Goal: Task Accomplishment & Management: Manage account settings

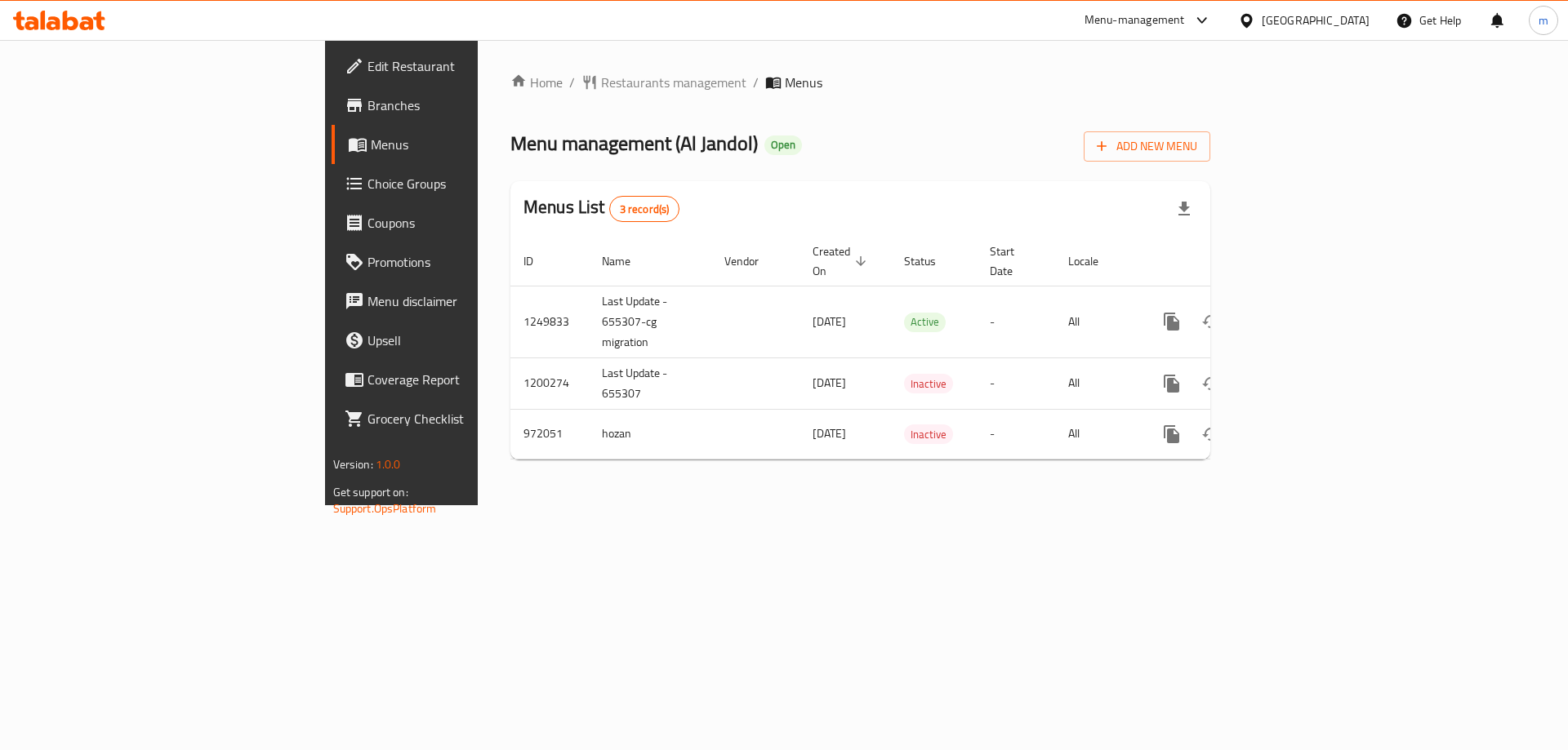
click at [1070, 493] on div "Home / Restaurants management / Menus Menu management ( Al Jandol ) Open Add Ne…" at bounding box center [860, 273] width 765 height 466
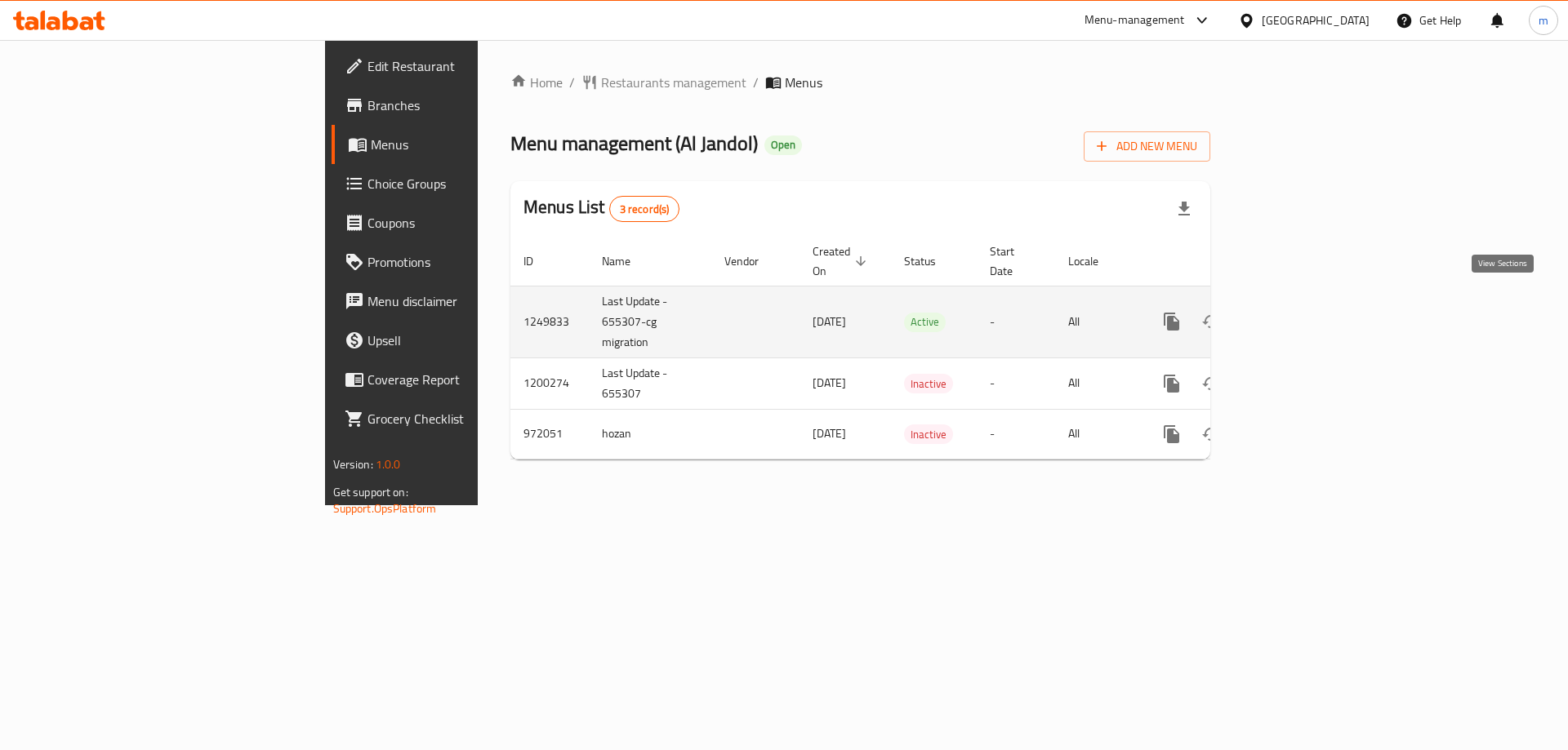
click at [1299, 312] on icon "enhanced table" at bounding box center [1290, 322] width 20 height 20
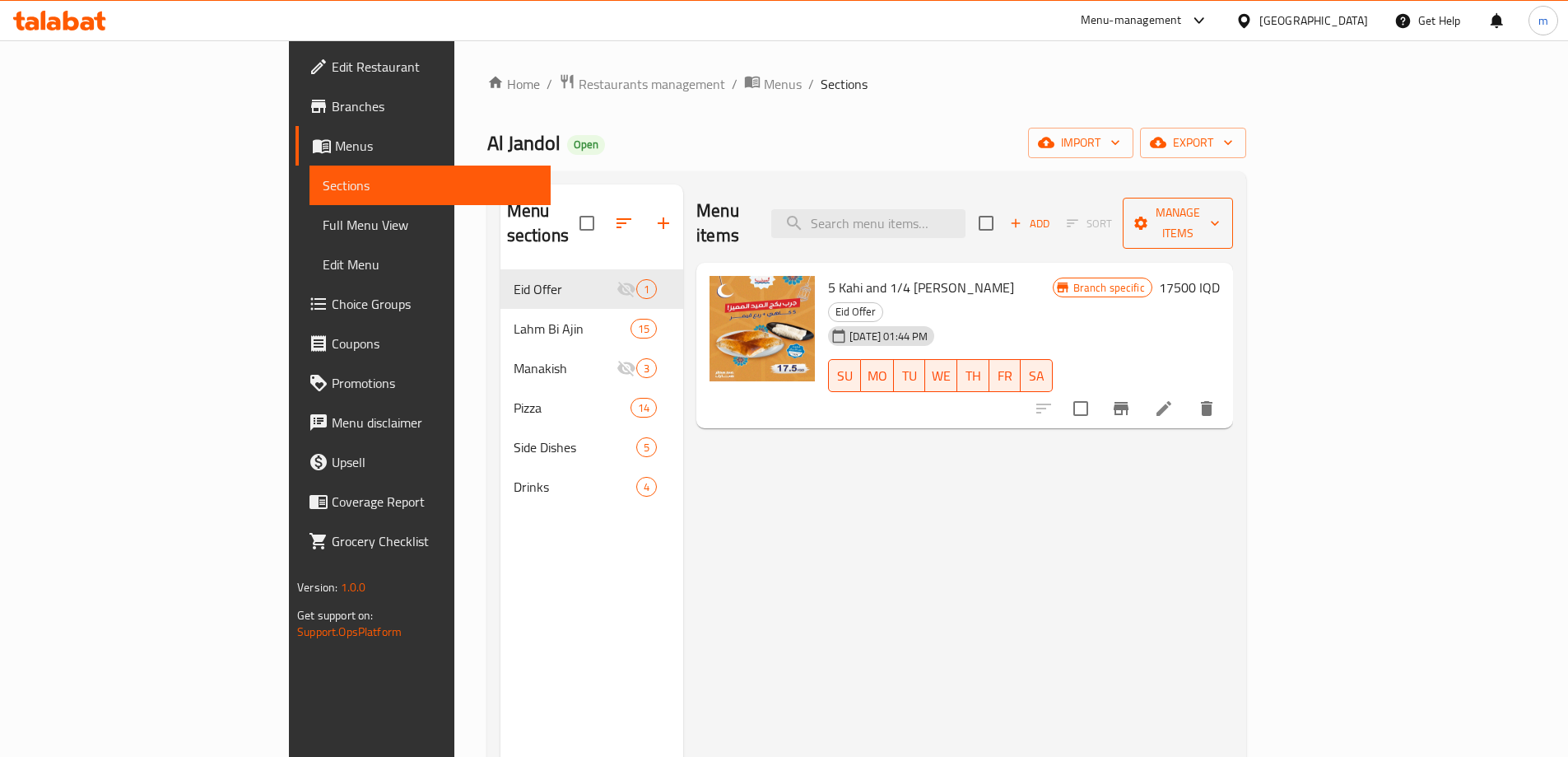
click at [1220, 204] on span "Manage items" at bounding box center [1178, 223] width 84 height 41
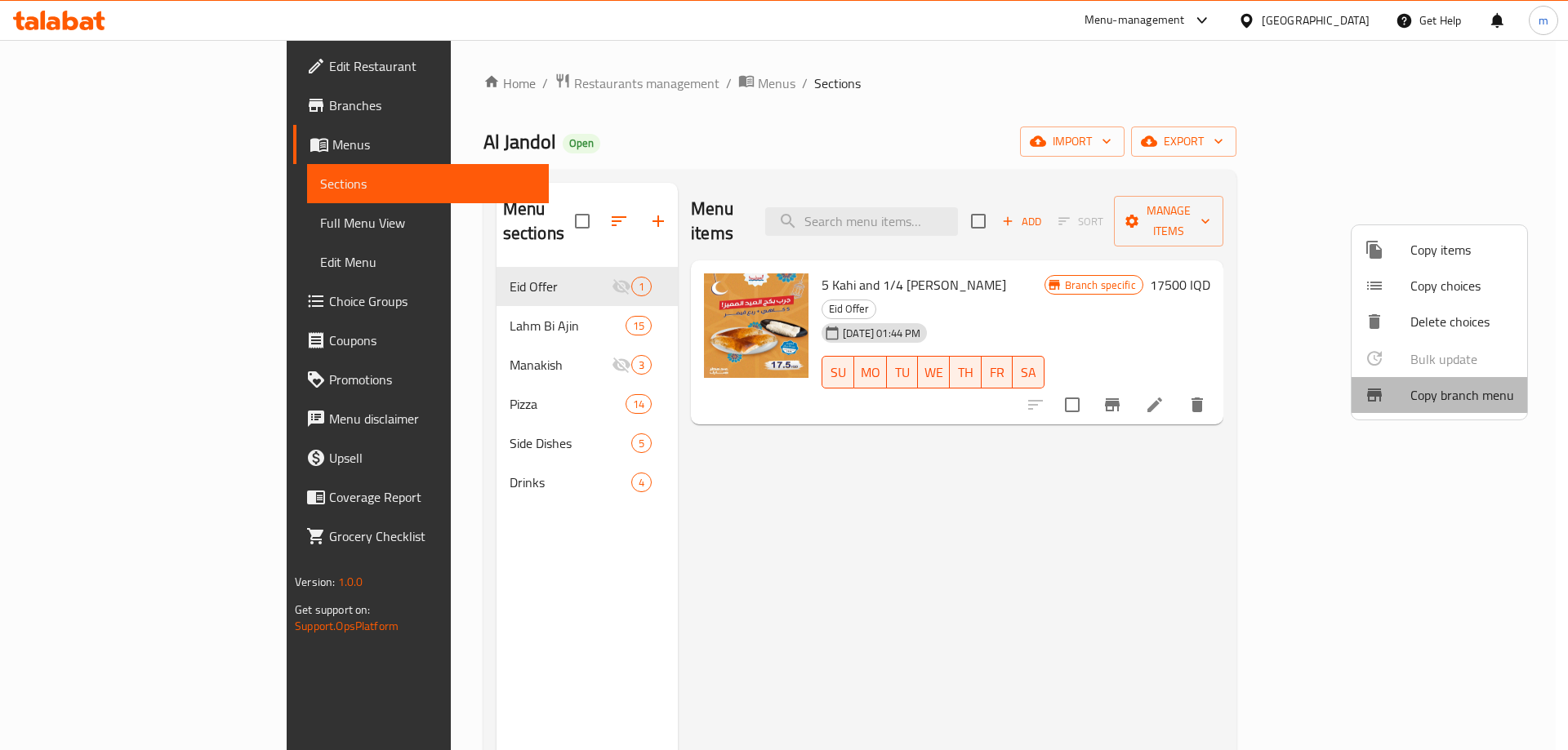
click at [1438, 398] on span "Copy branch menu" at bounding box center [1462, 395] width 103 height 20
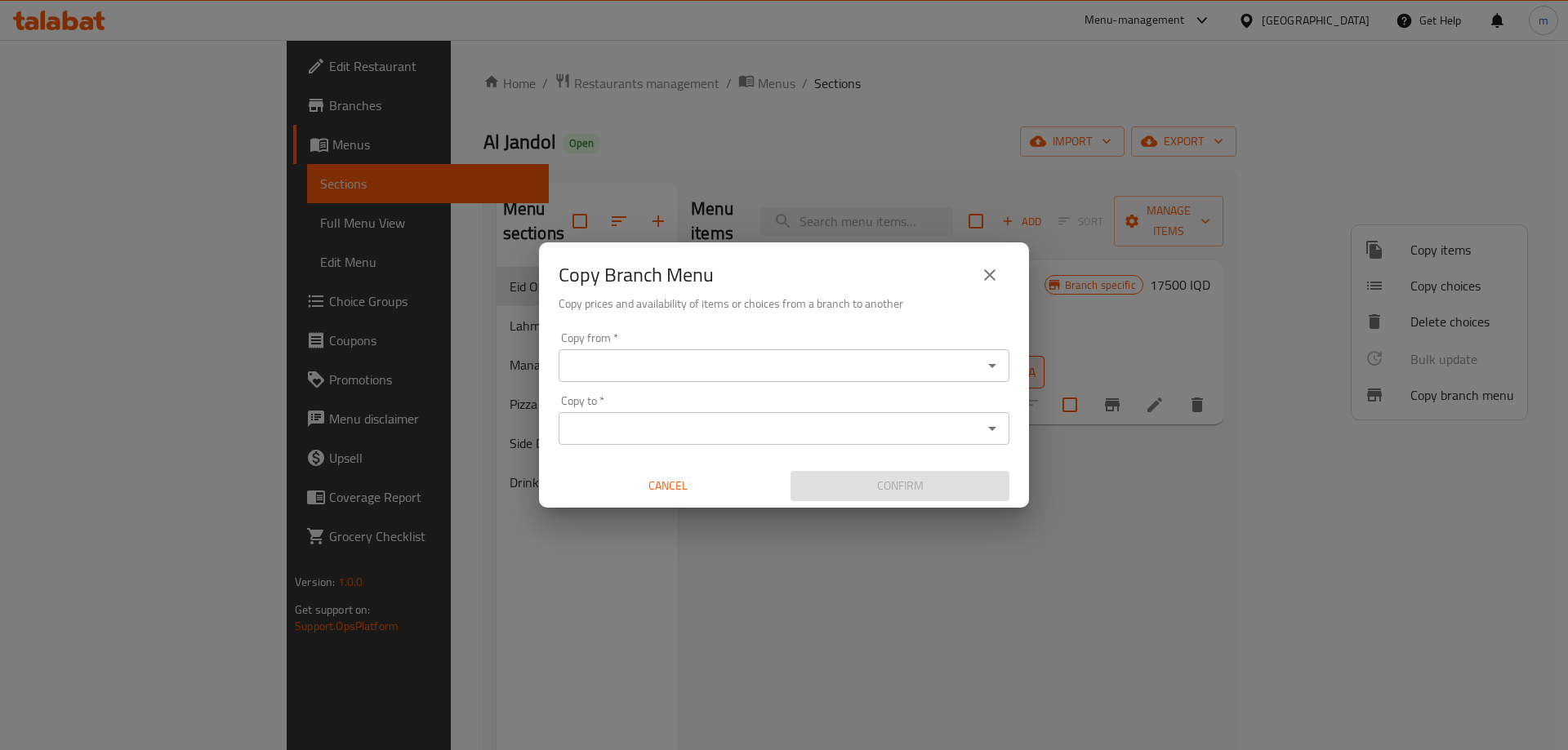
click at [773, 360] on input "Copy from   *" at bounding box center [770, 365] width 414 height 23
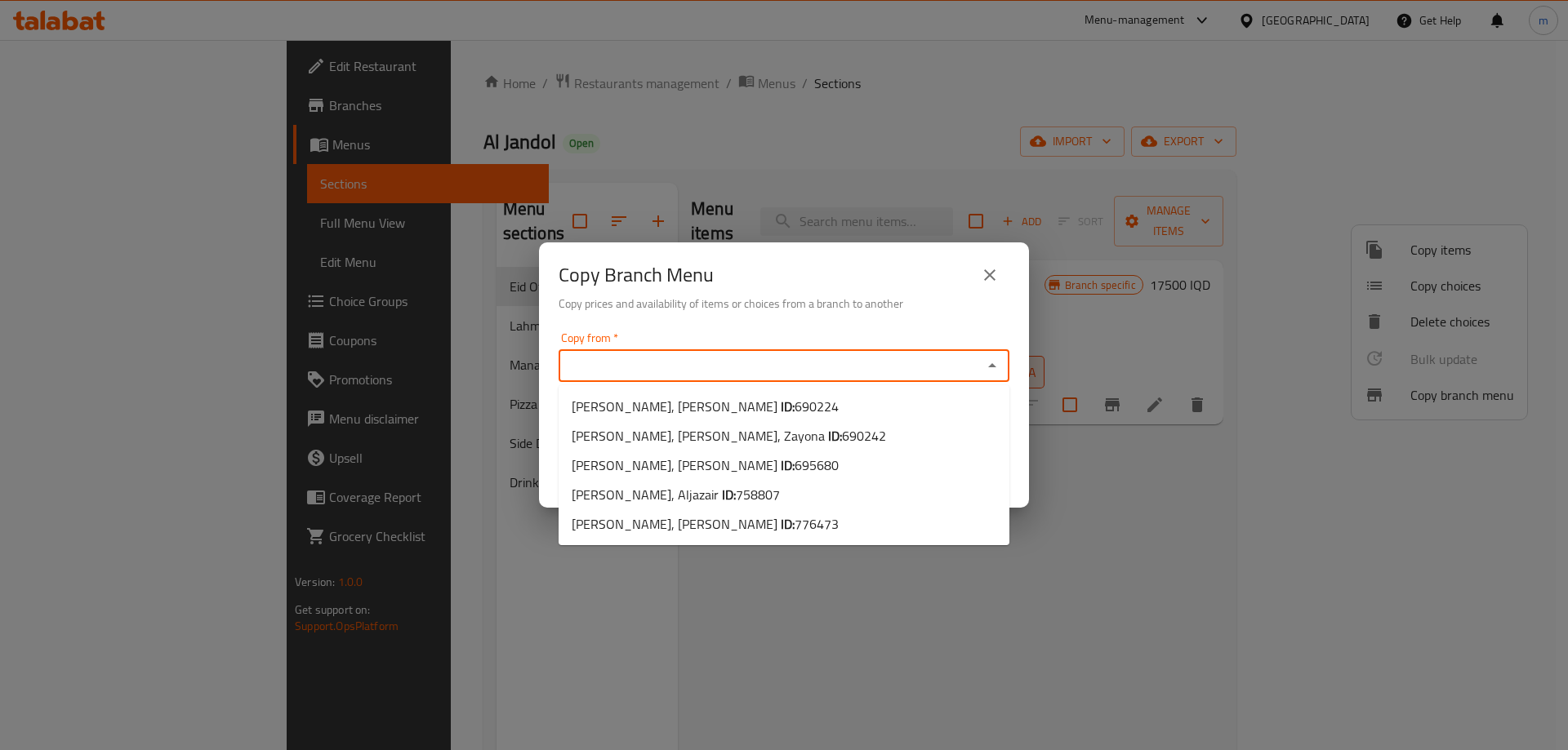
click at [750, 373] on input "Copy from   *" at bounding box center [770, 365] width 414 height 23
click at [734, 494] on li "Al Jandol, Aljazair ID: 758807" at bounding box center [783, 495] width 450 height 29
type input "[PERSON_NAME], Aljazair"
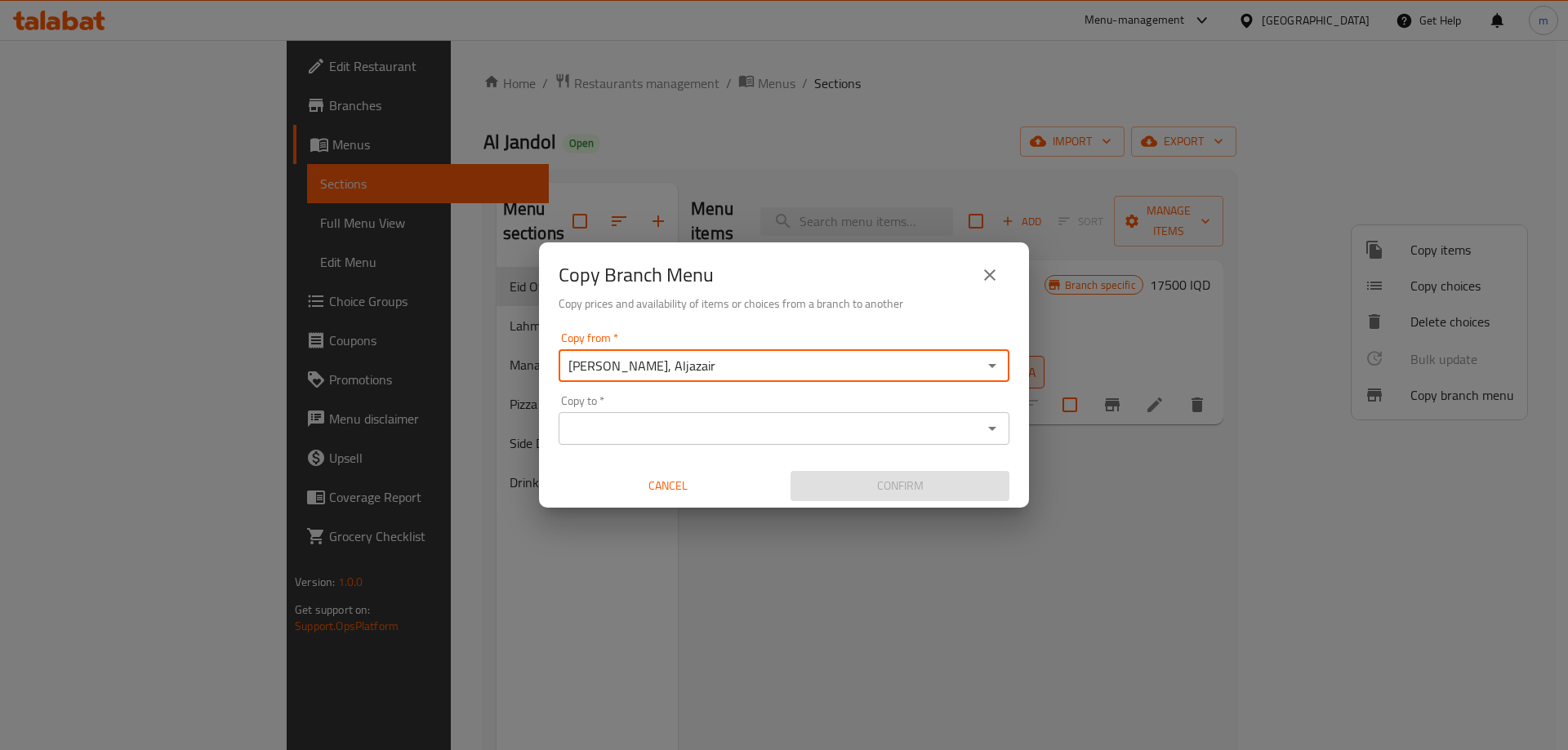
click at [660, 429] on input "Copy to   *" at bounding box center [770, 428] width 414 height 23
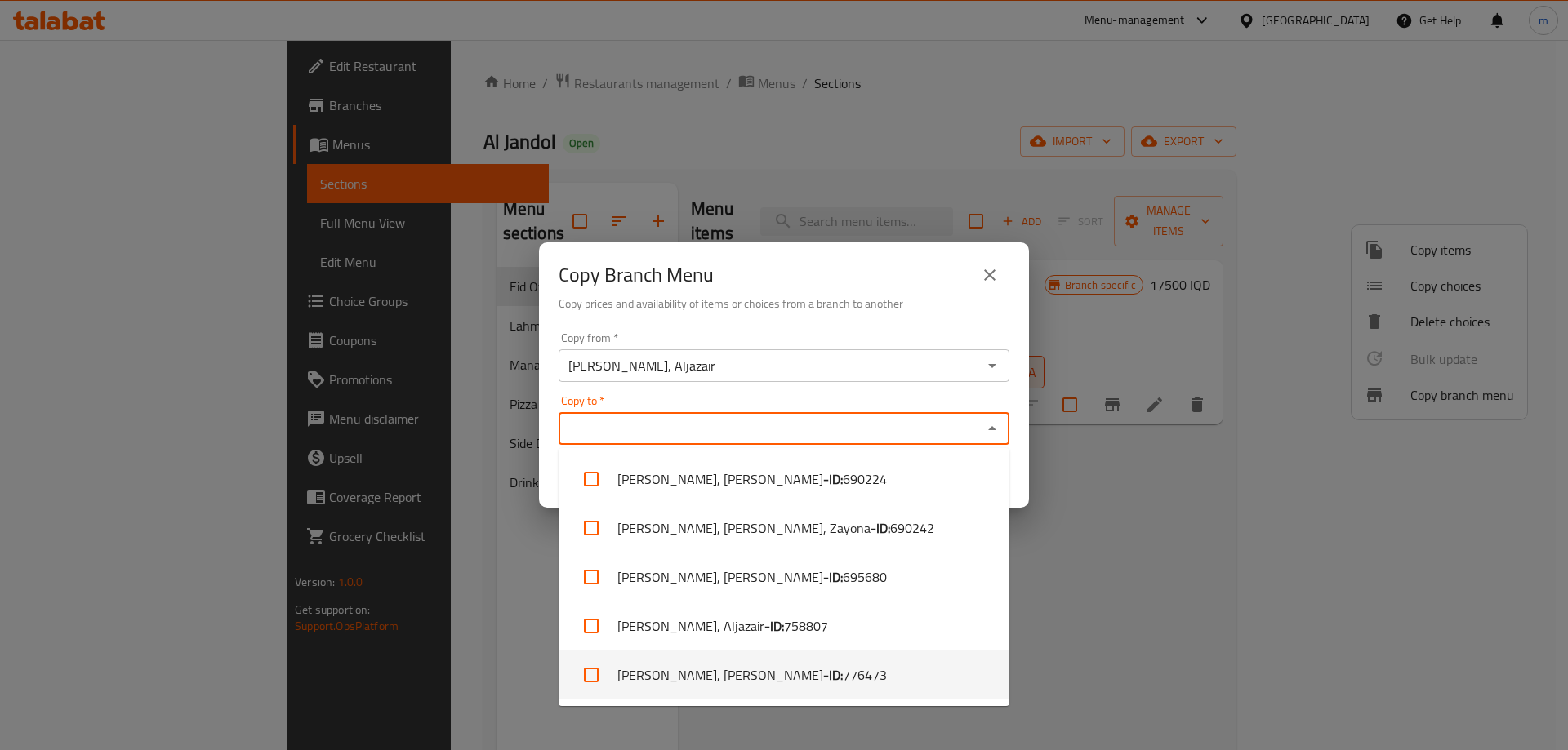
click at [823, 668] on b "- ID:" at bounding box center [833, 675] width 20 height 20
checkbox input "true"
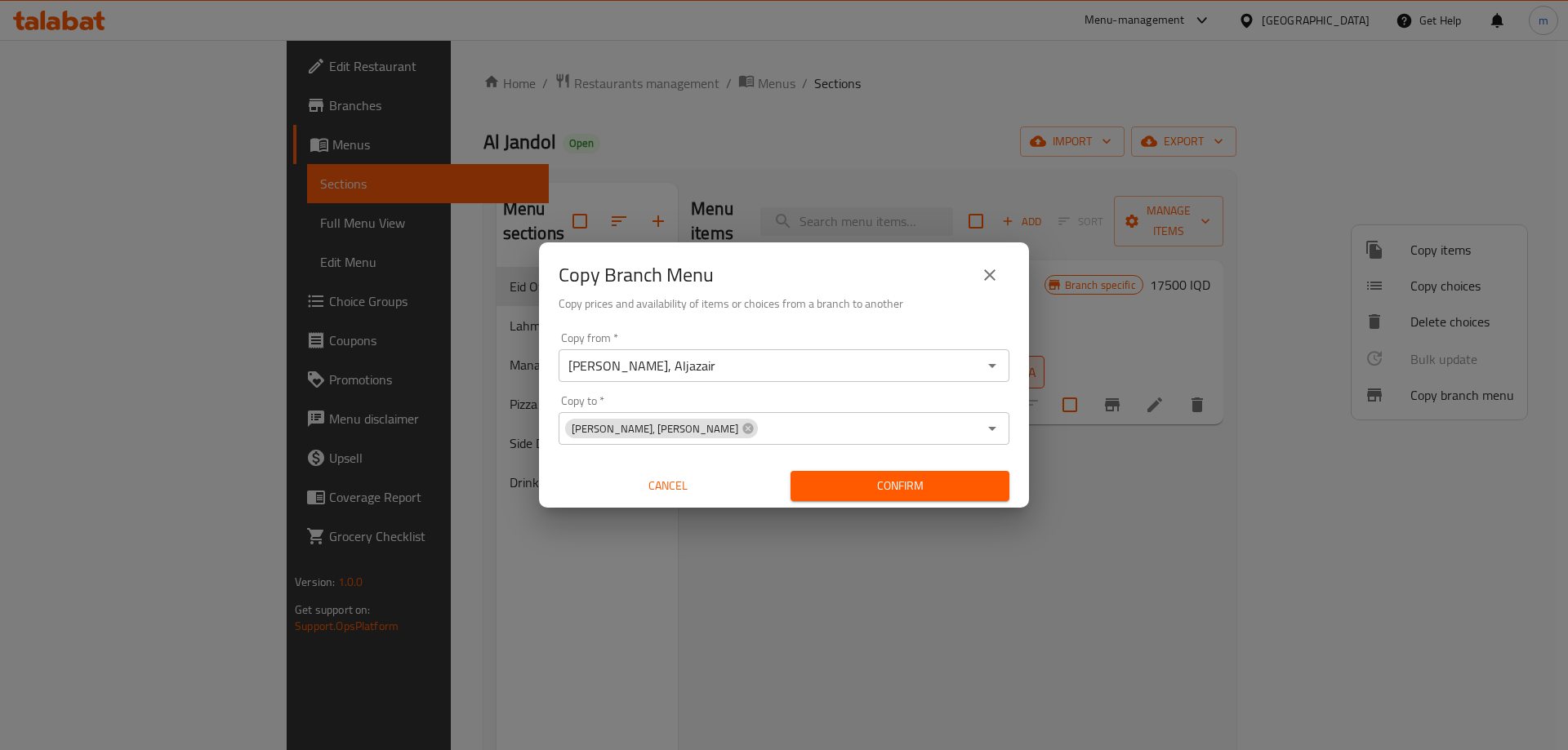
click at [769, 317] on div "Copy Branch Menu Copy prices and availability of items or choices from a branch…" at bounding box center [784, 284] width 490 height 83
click at [915, 480] on span "Confirm" at bounding box center [899, 486] width 193 height 21
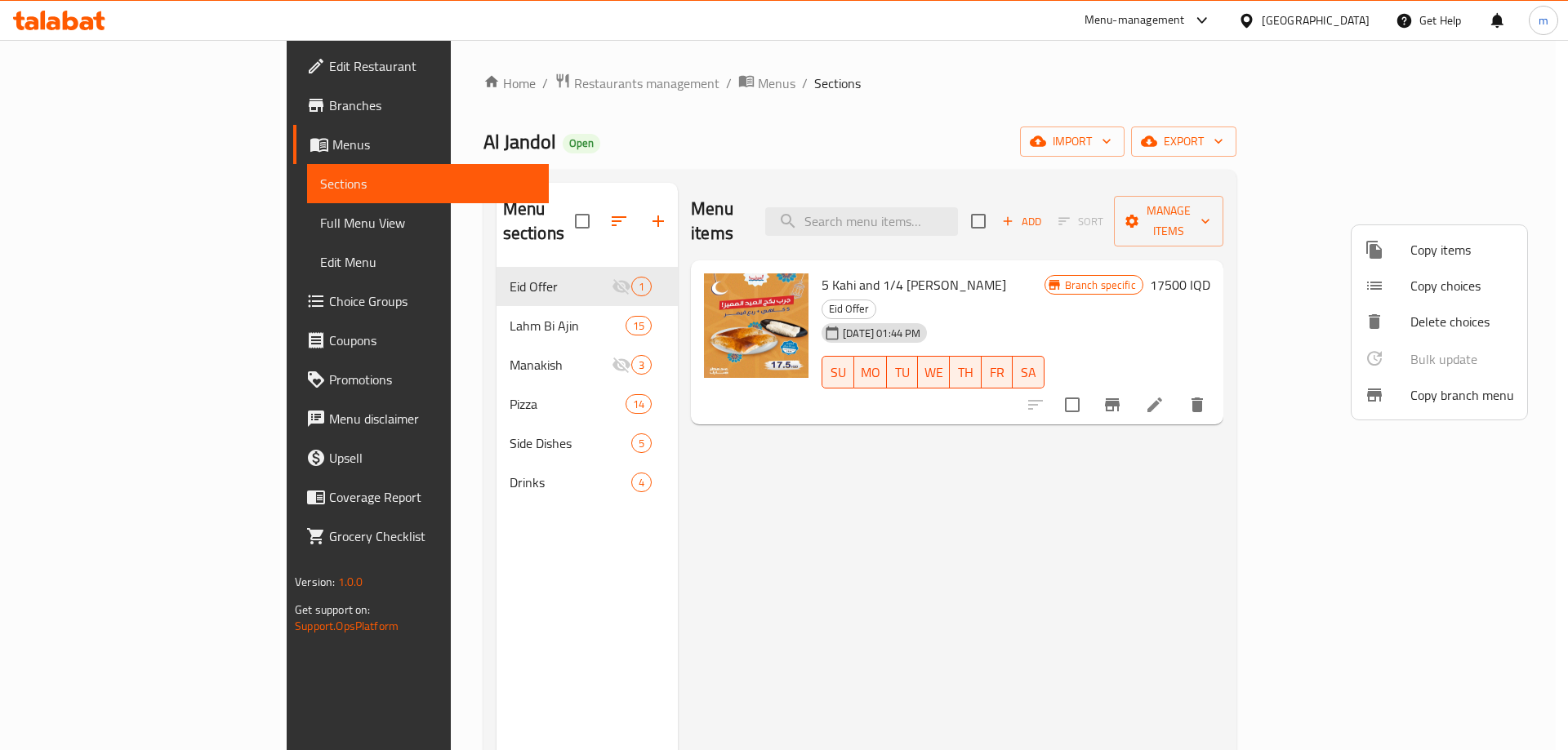
click at [147, 226] on div at bounding box center [784, 375] width 1568 height 750
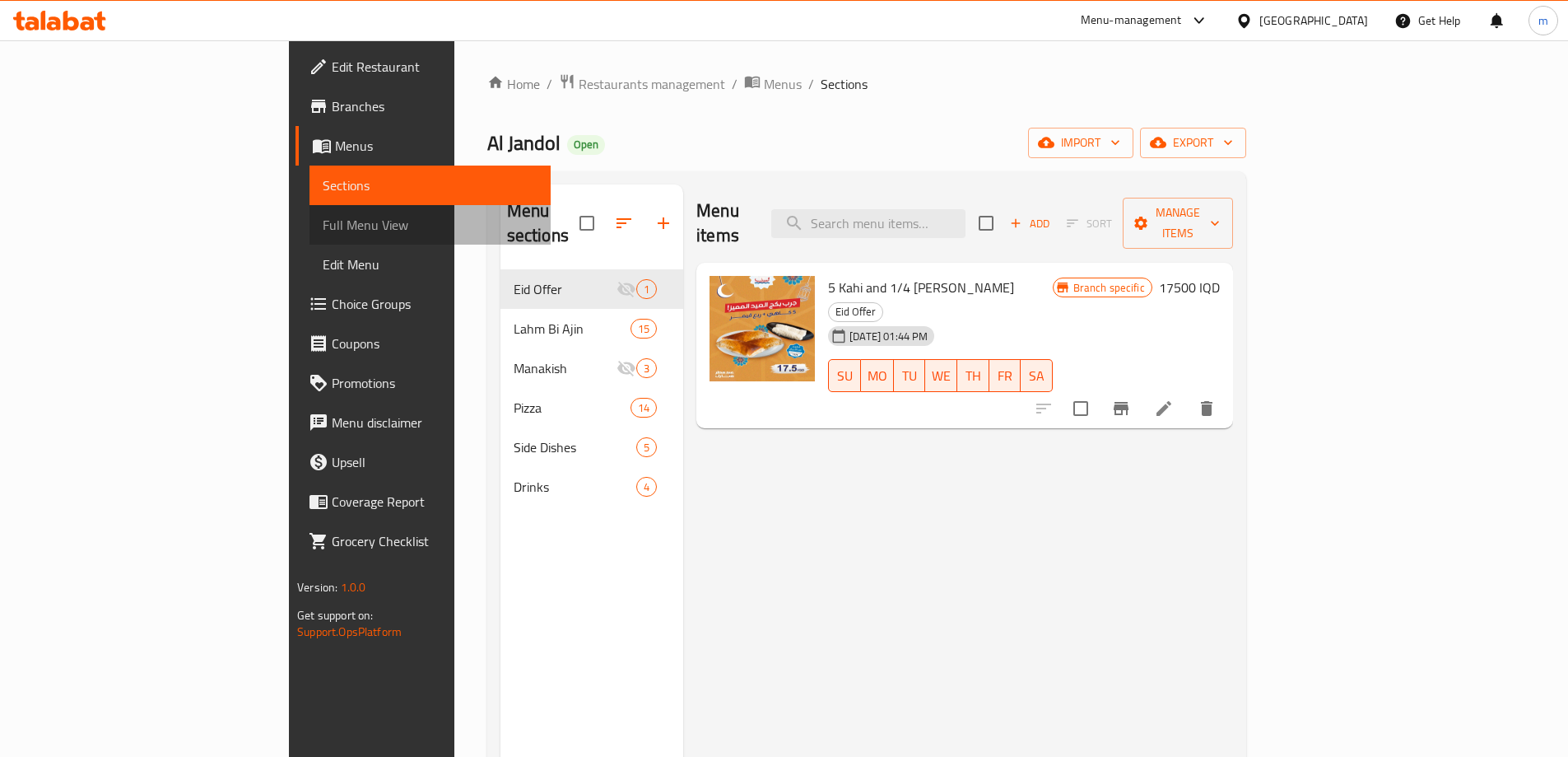
click at [323, 229] on span "Full Menu View" at bounding box center [429, 225] width 215 height 20
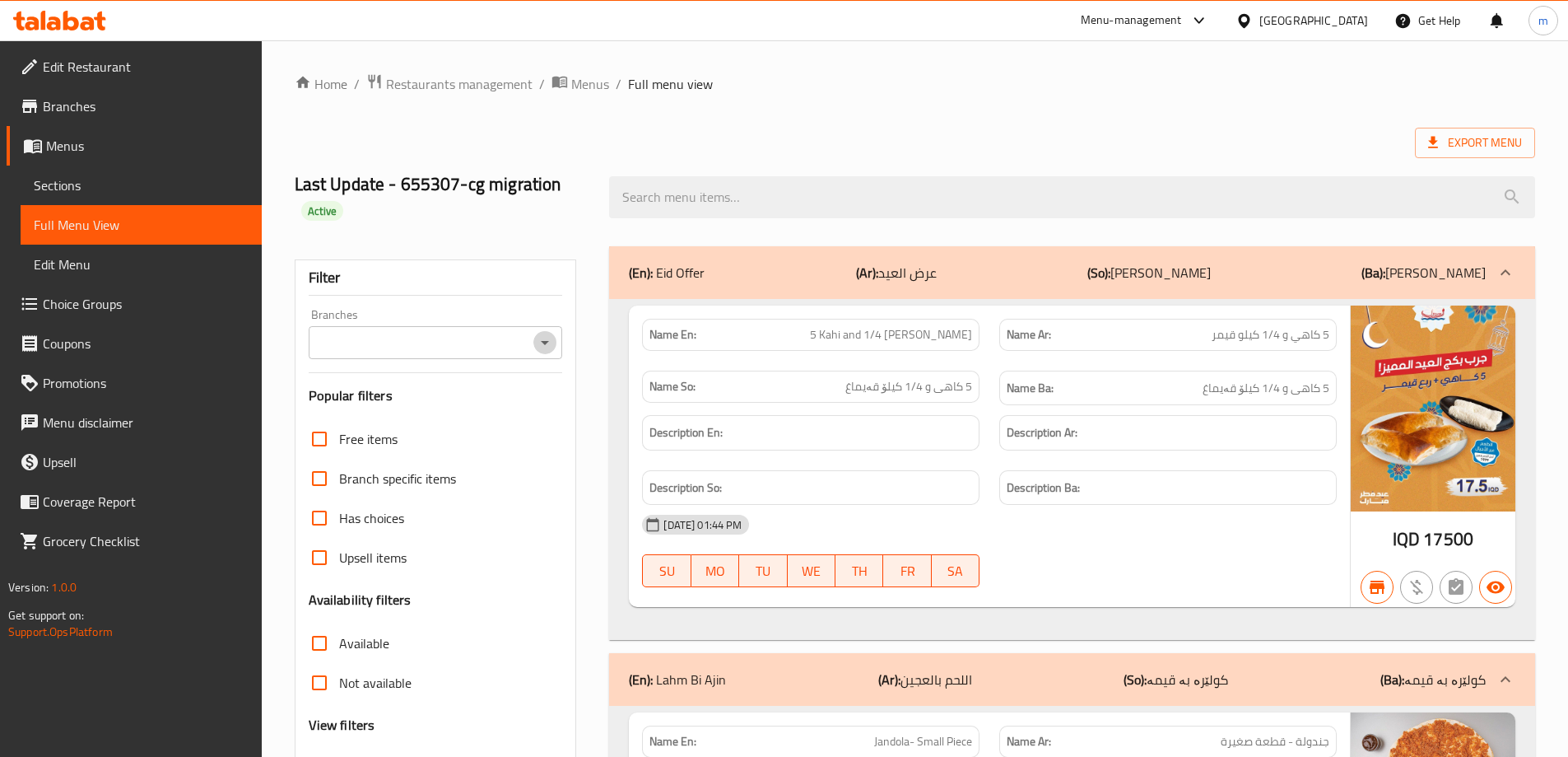
click at [544, 343] on icon "Open" at bounding box center [545, 343] width 8 height 5
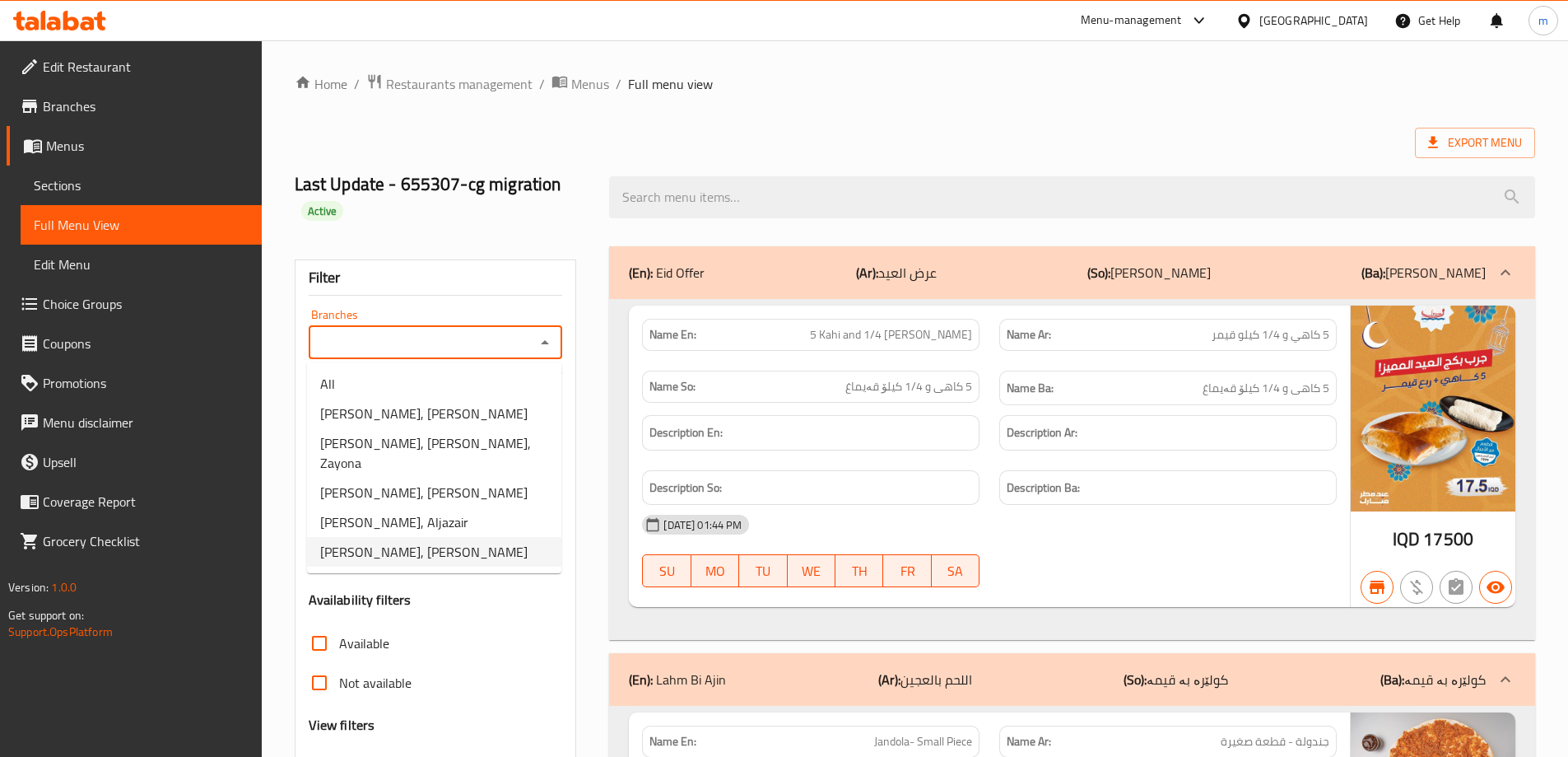
click at [408, 542] on span "[PERSON_NAME], [PERSON_NAME]" at bounding box center [423, 552] width 207 height 20
type input "[PERSON_NAME], [PERSON_NAME]"
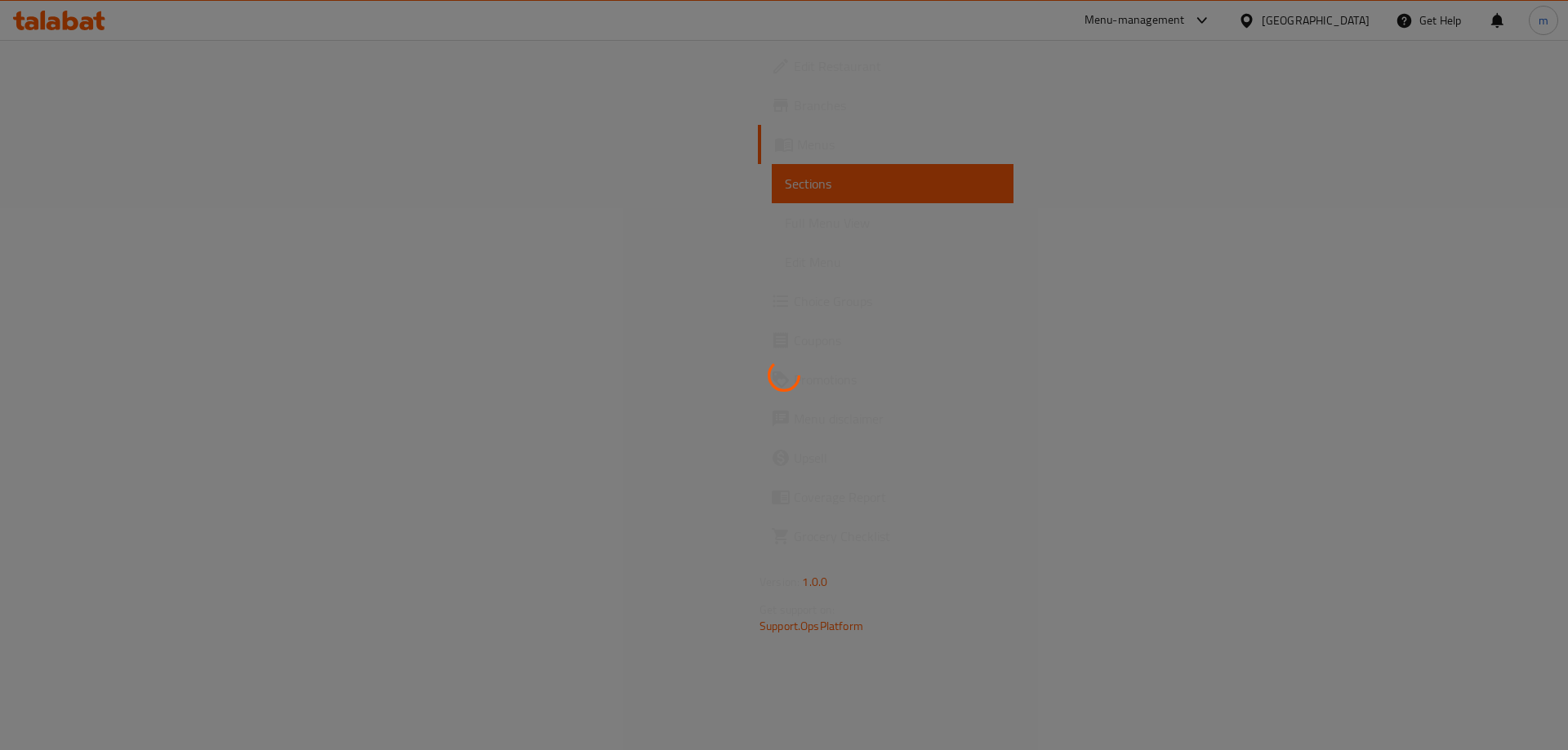
click at [119, 121] on div at bounding box center [784, 375] width 1568 height 750
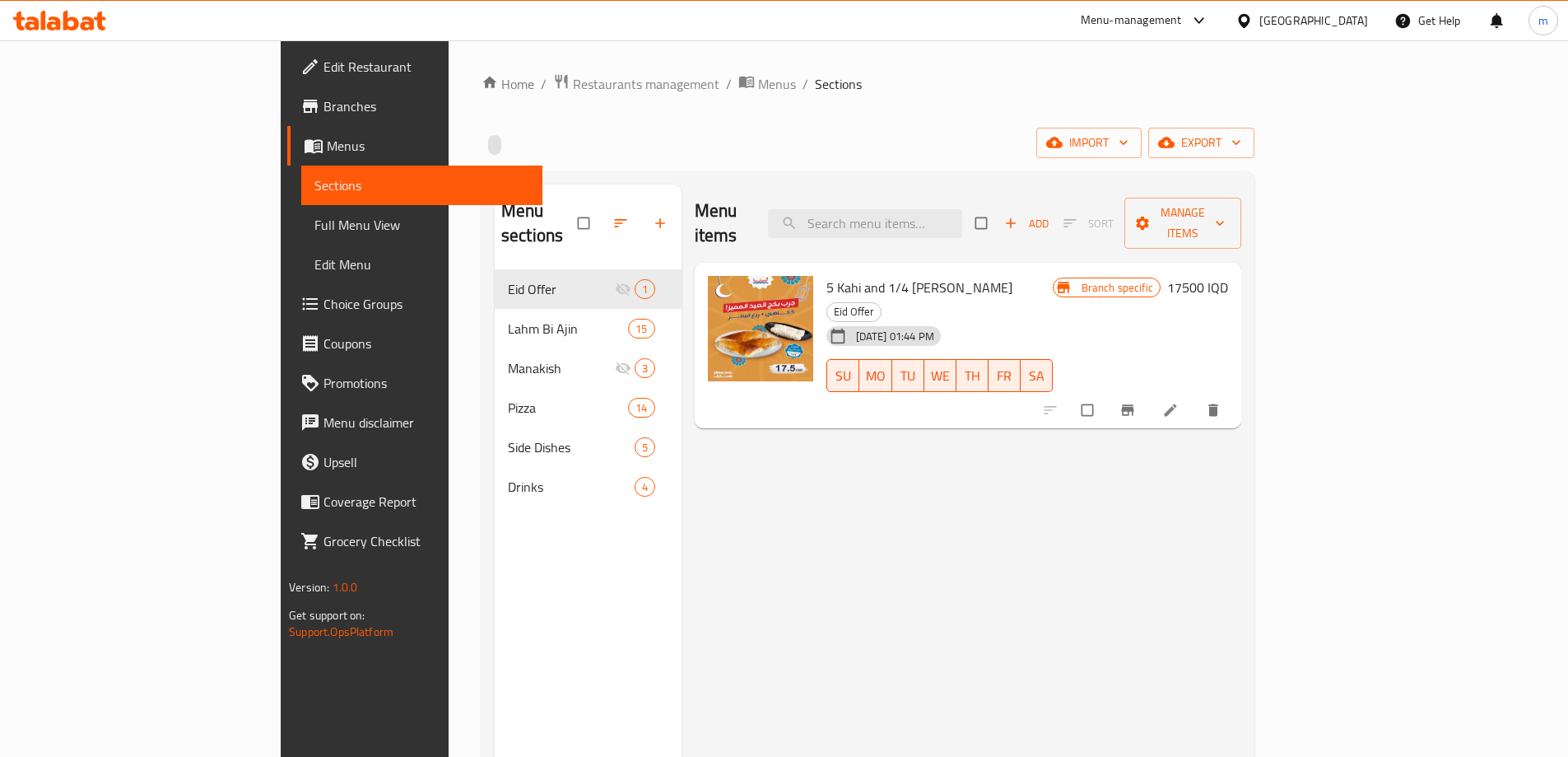
click at [287, 123] on link "Branches" at bounding box center [414, 106] width 255 height 39
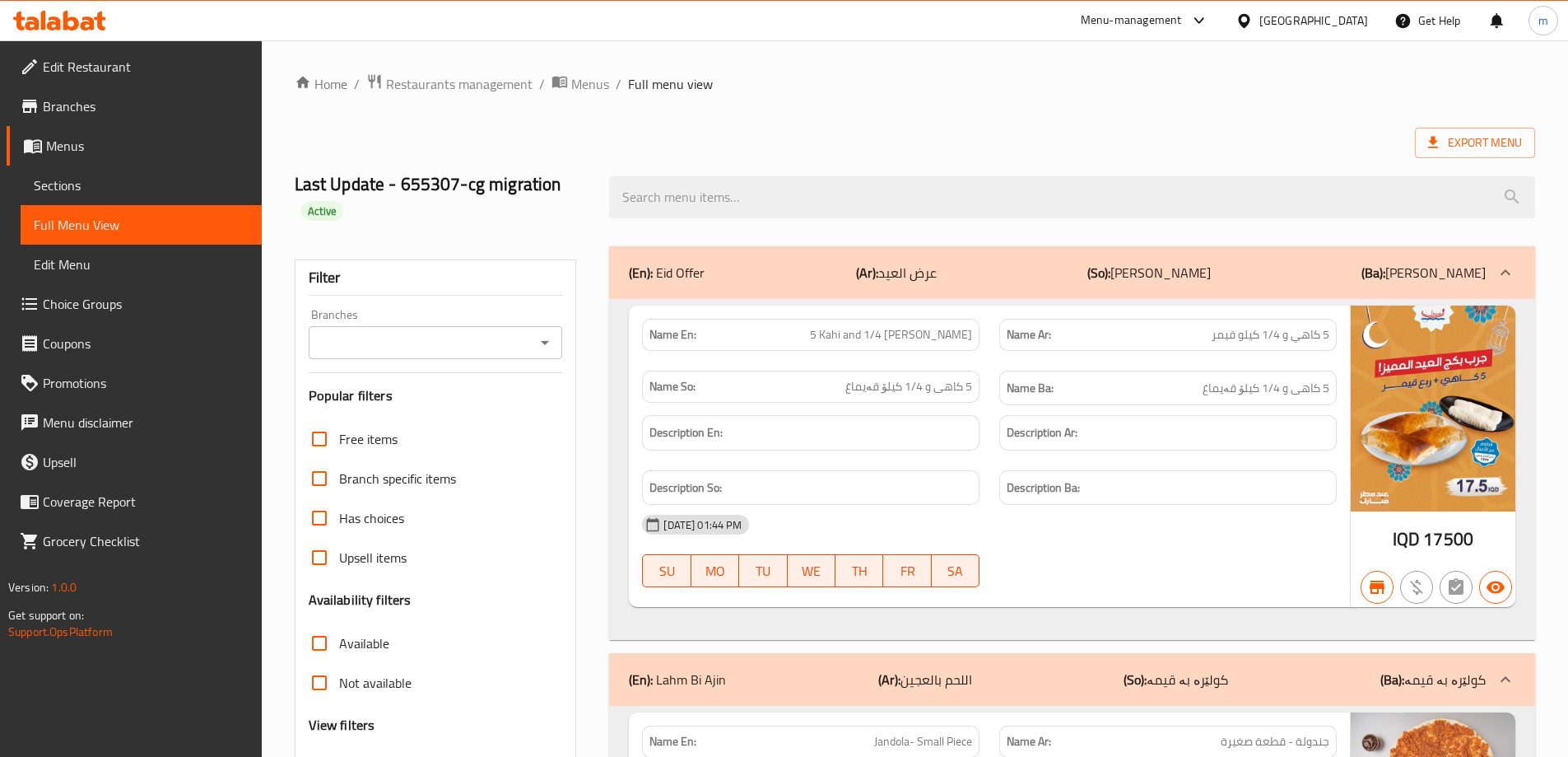
click at [535, 341] on icon "Open" at bounding box center [546, 343] width 20 height 20
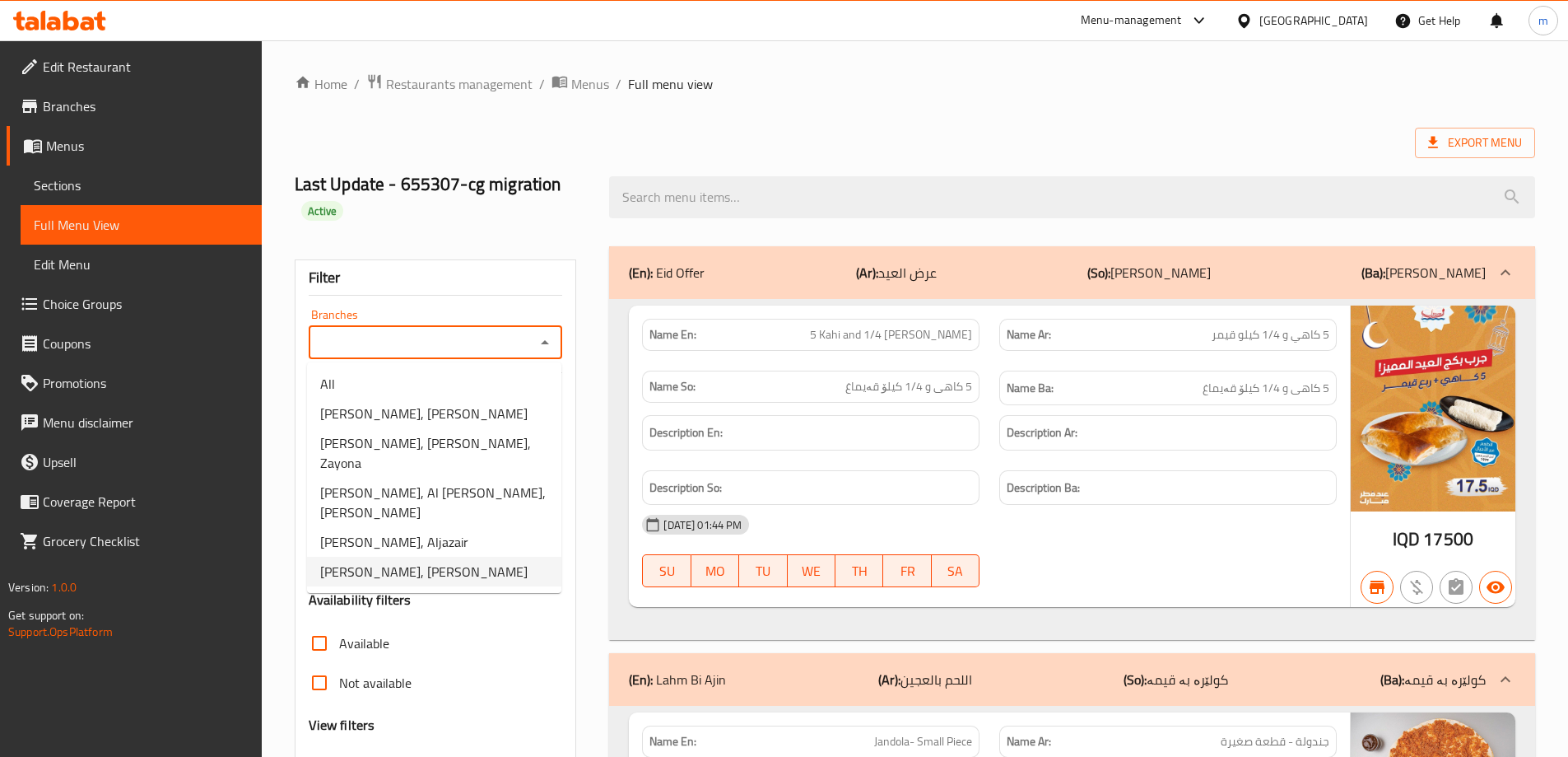
click at [438, 557] on li "[PERSON_NAME], [PERSON_NAME]" at bounding box center [434, 571] width 254 height 29
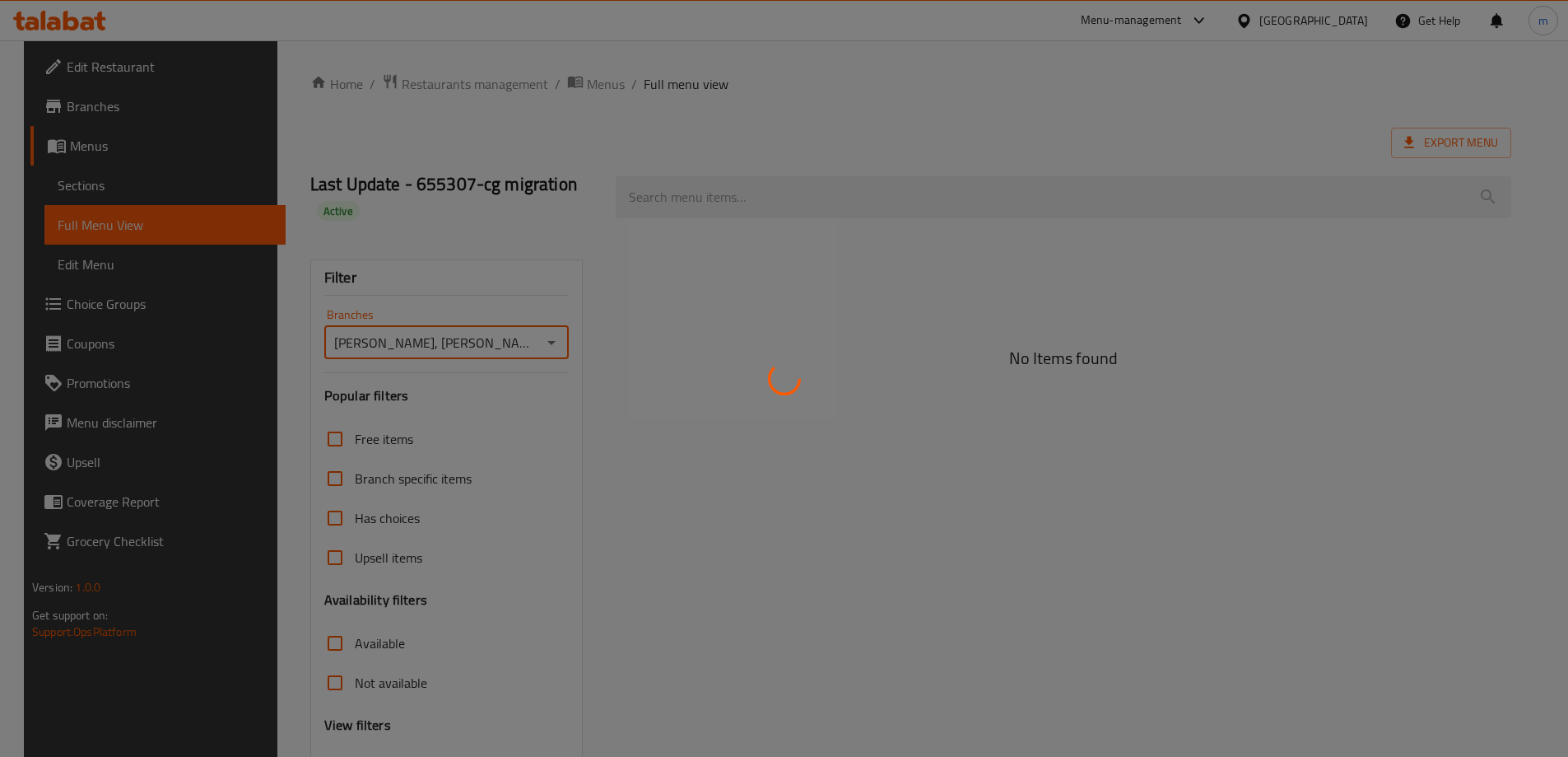
type input "[PERSON_NAME], [PERSON_NAME]"
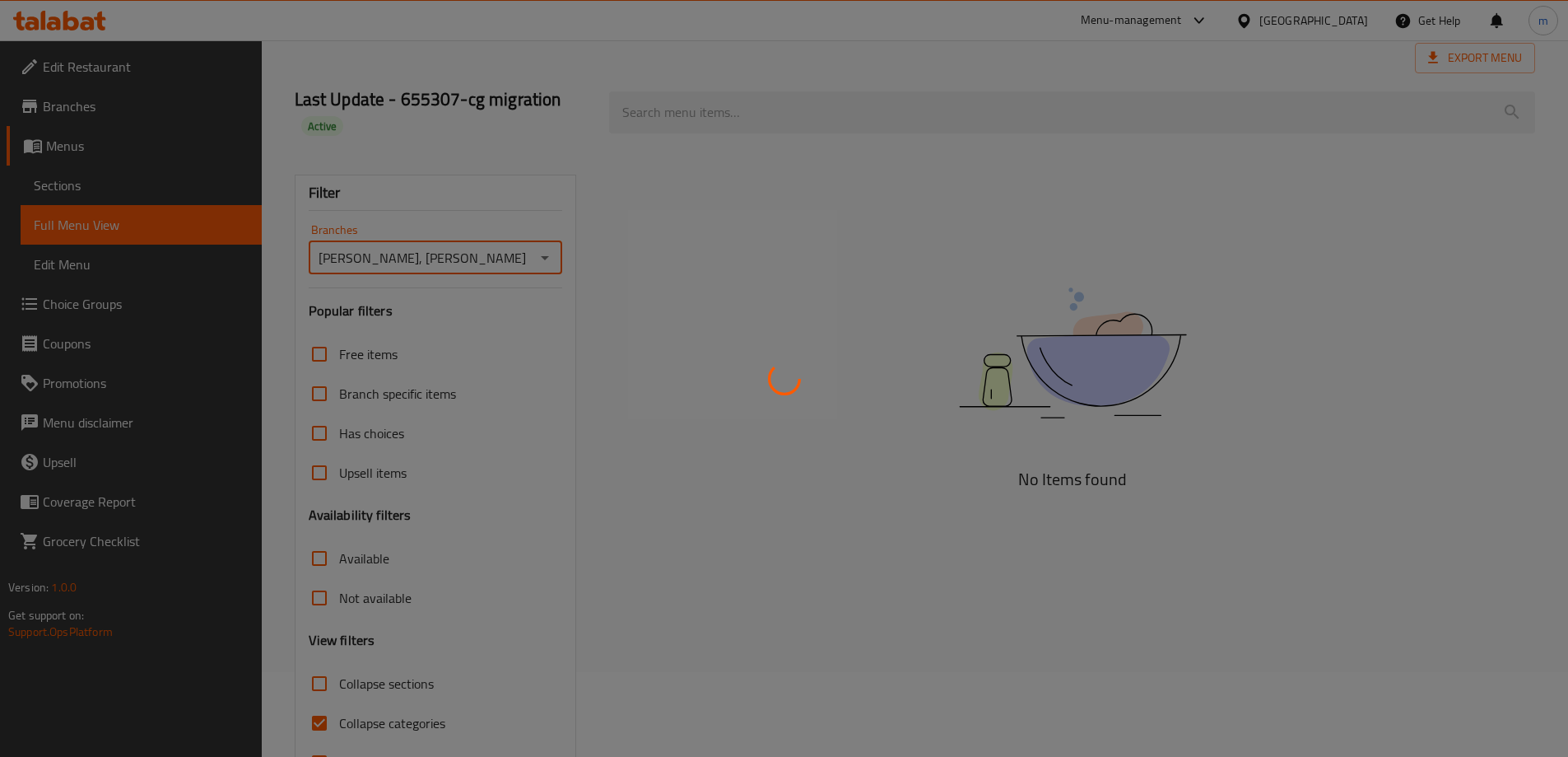
scroll to position [144, 0]
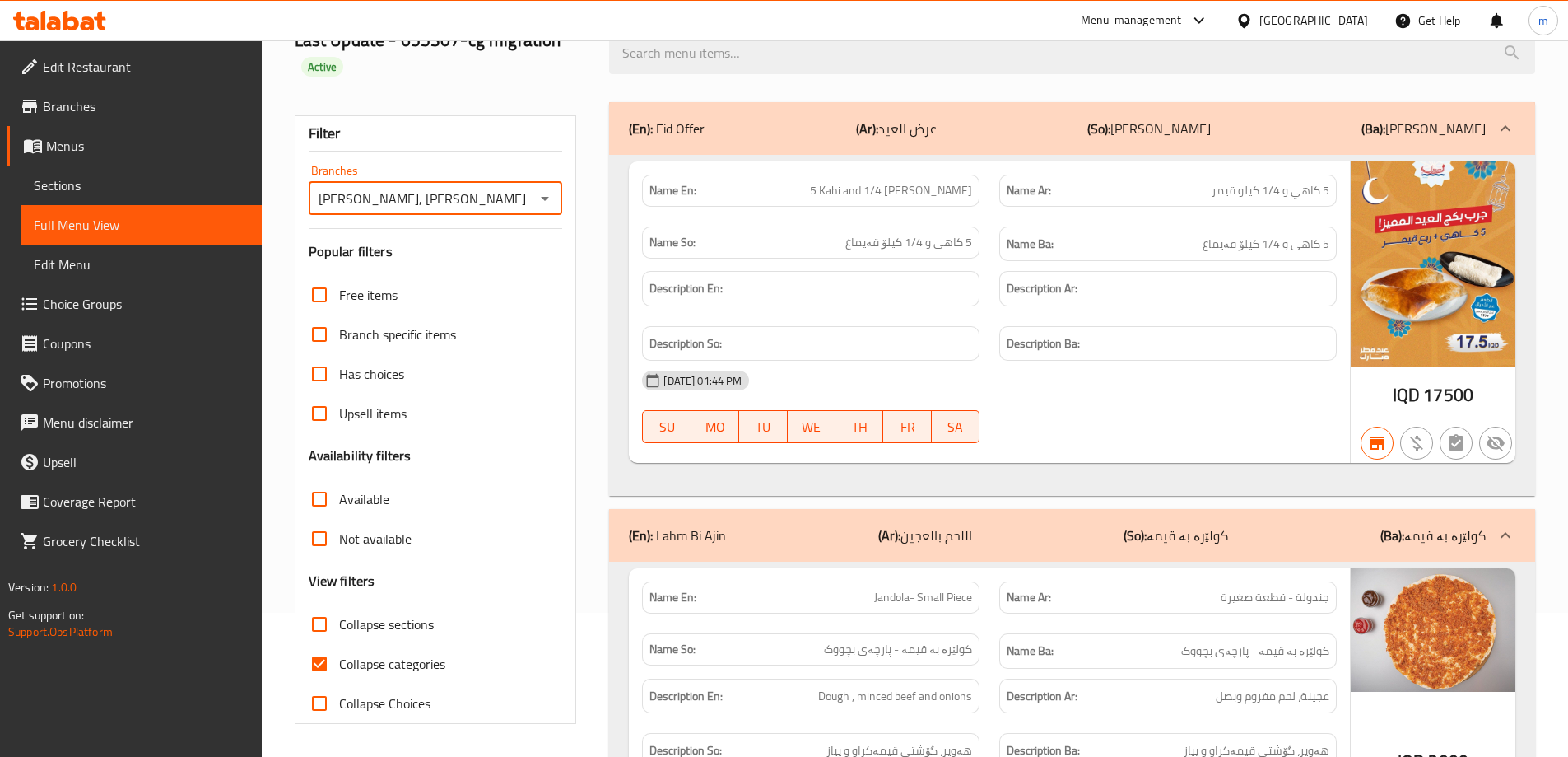
click at [318, 669] on input "Collapse categories" at bounding box center [319, 663] width 39 height 39
checkbox input "false"
click at [127, 185] on span "Sections" at bounding box center [141, 186] width 215 height 20
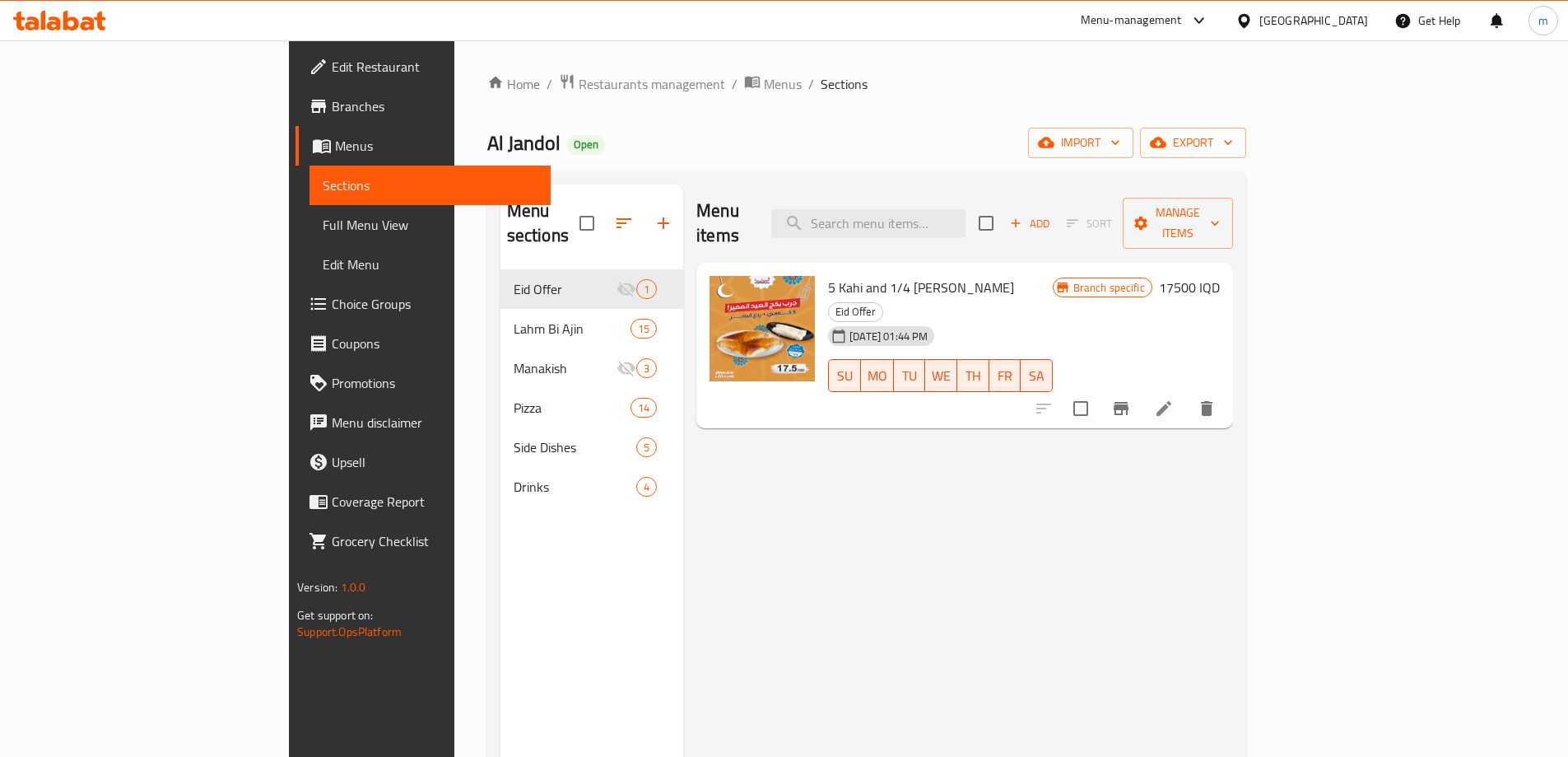
click at [935, 378] on div "5 Kahi and 1/4 [PERSON_NAME] Eid Offer [DATE] 01:44 PM SU MO TU WE TH FR [PERSO…" at bounding box center [964, 346] width 536 height 166
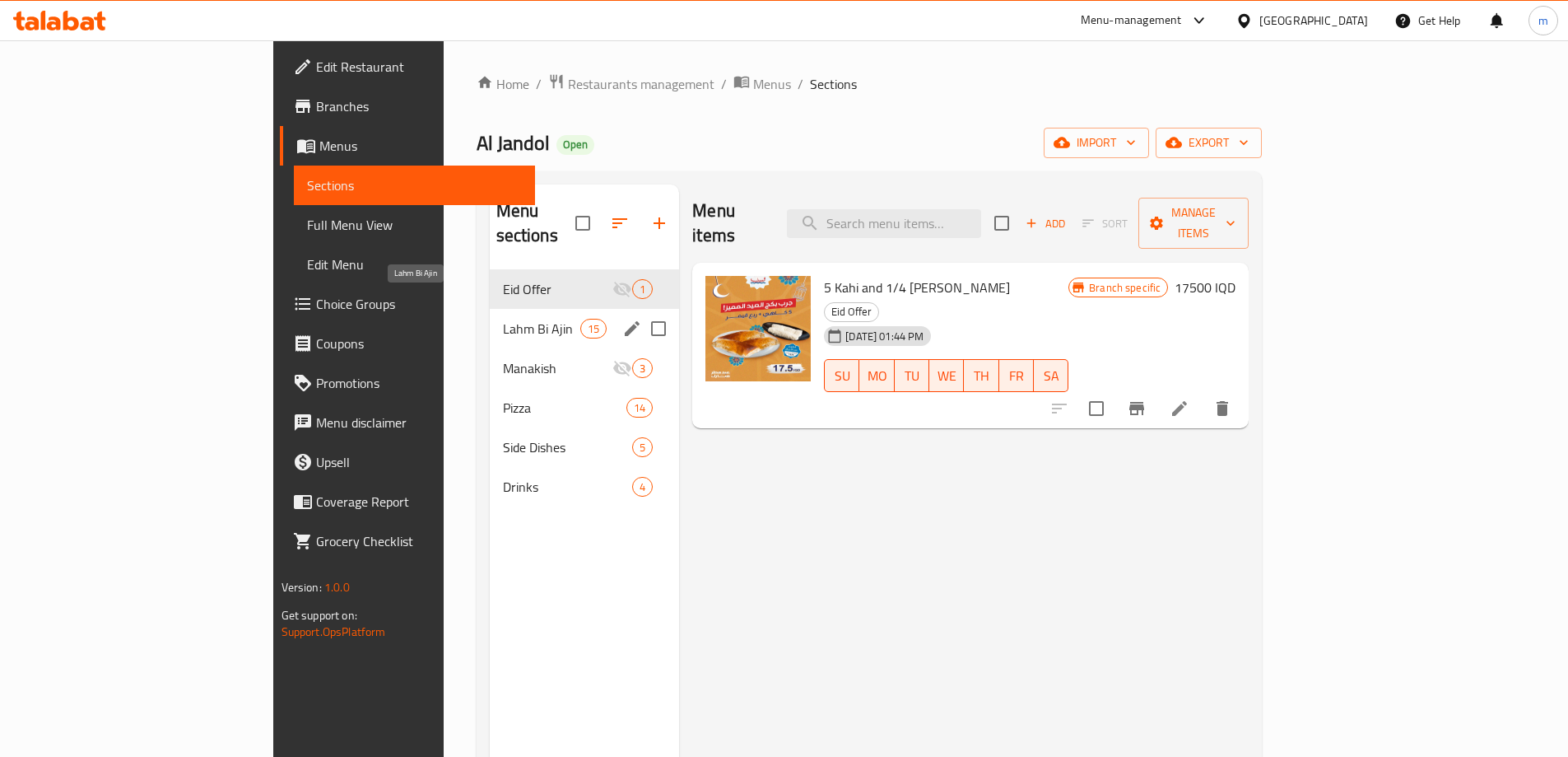
click at [503, 319] on span "Lahm Bi Ajin" at bounding box center [541, 329] width 78 height 20
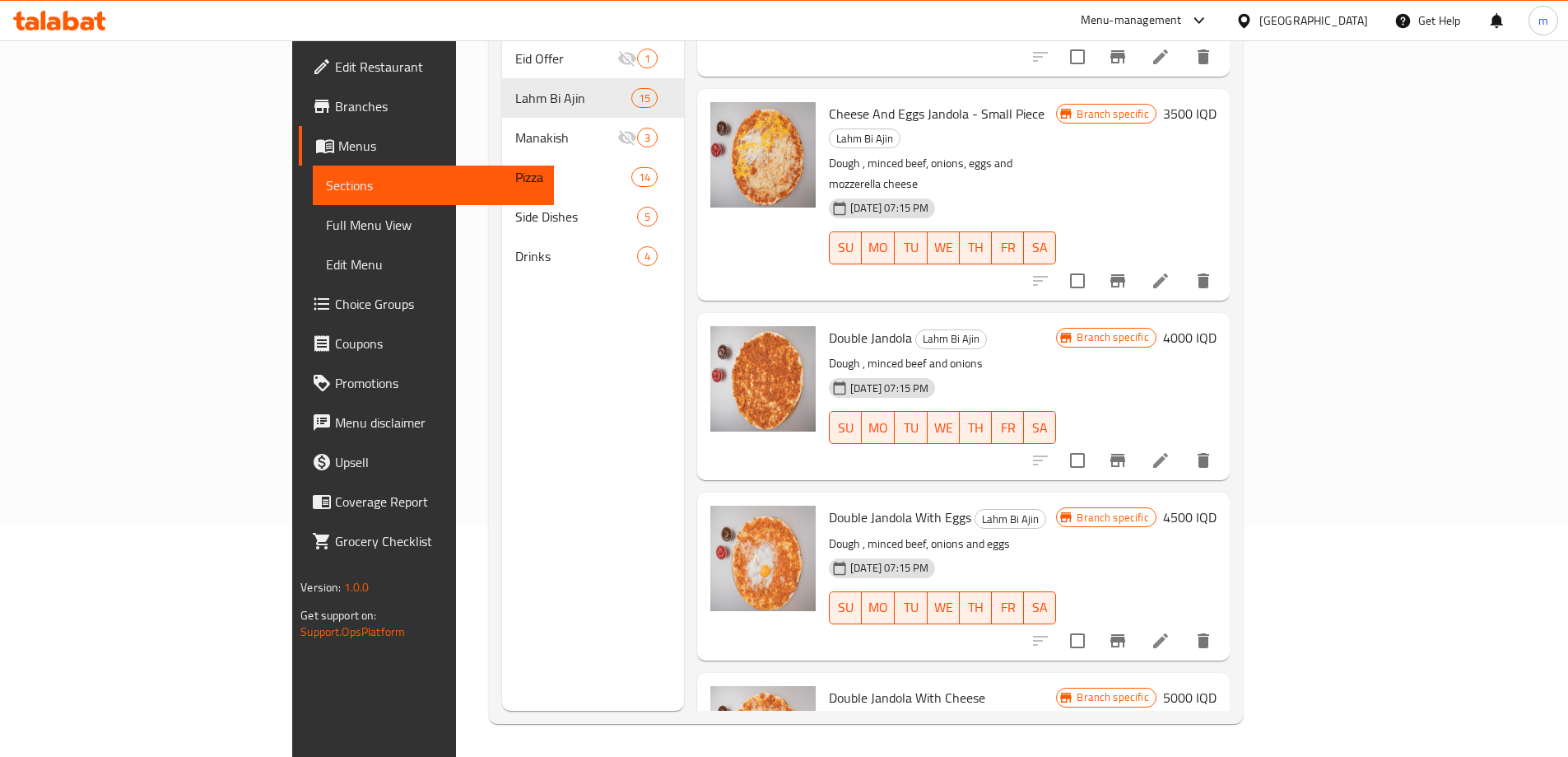
scroll to position [474, 0]
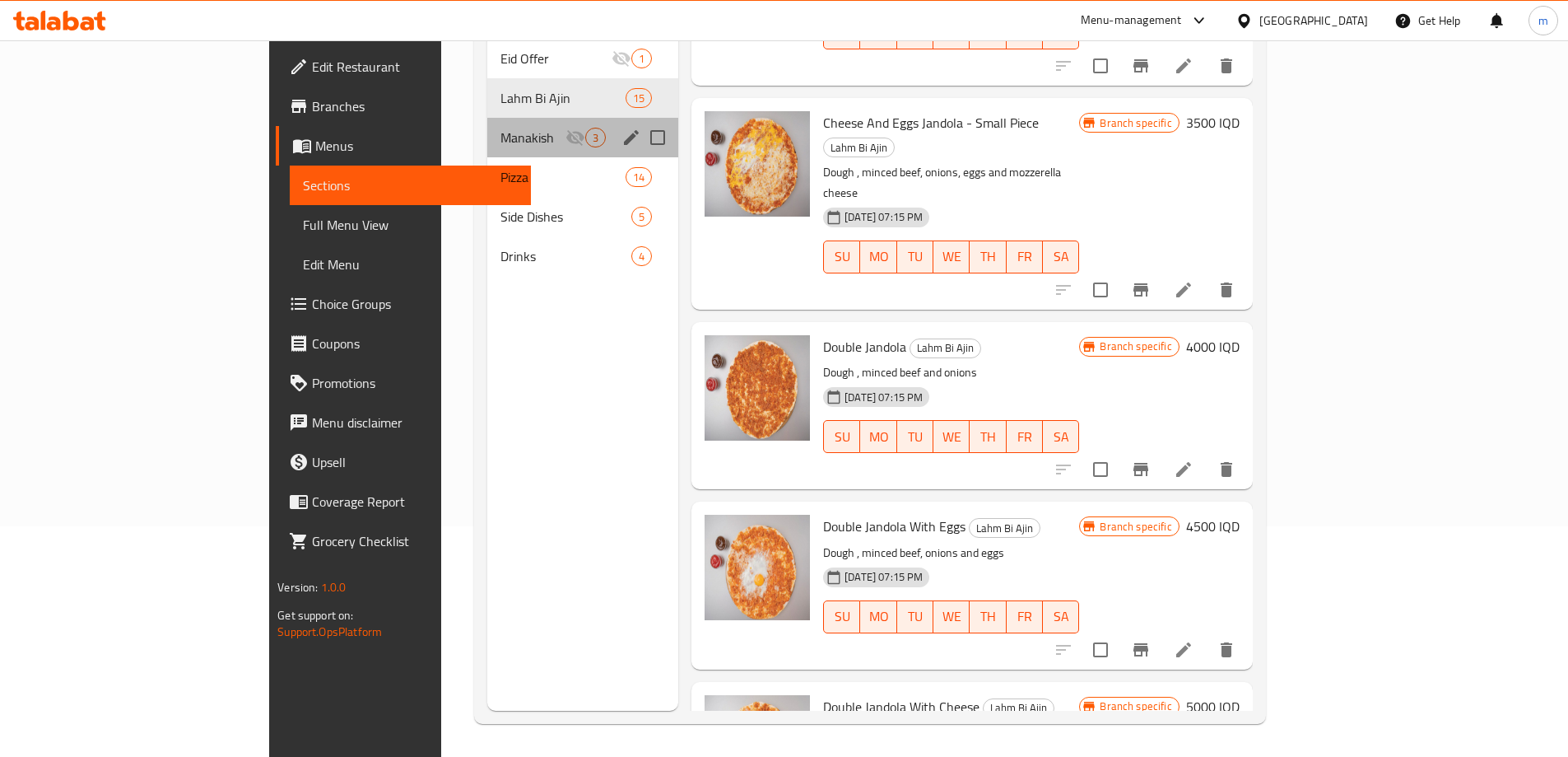
click at [487, 125] on div "Manakish 3" at bounding box center [583, 137] width 192 height 39
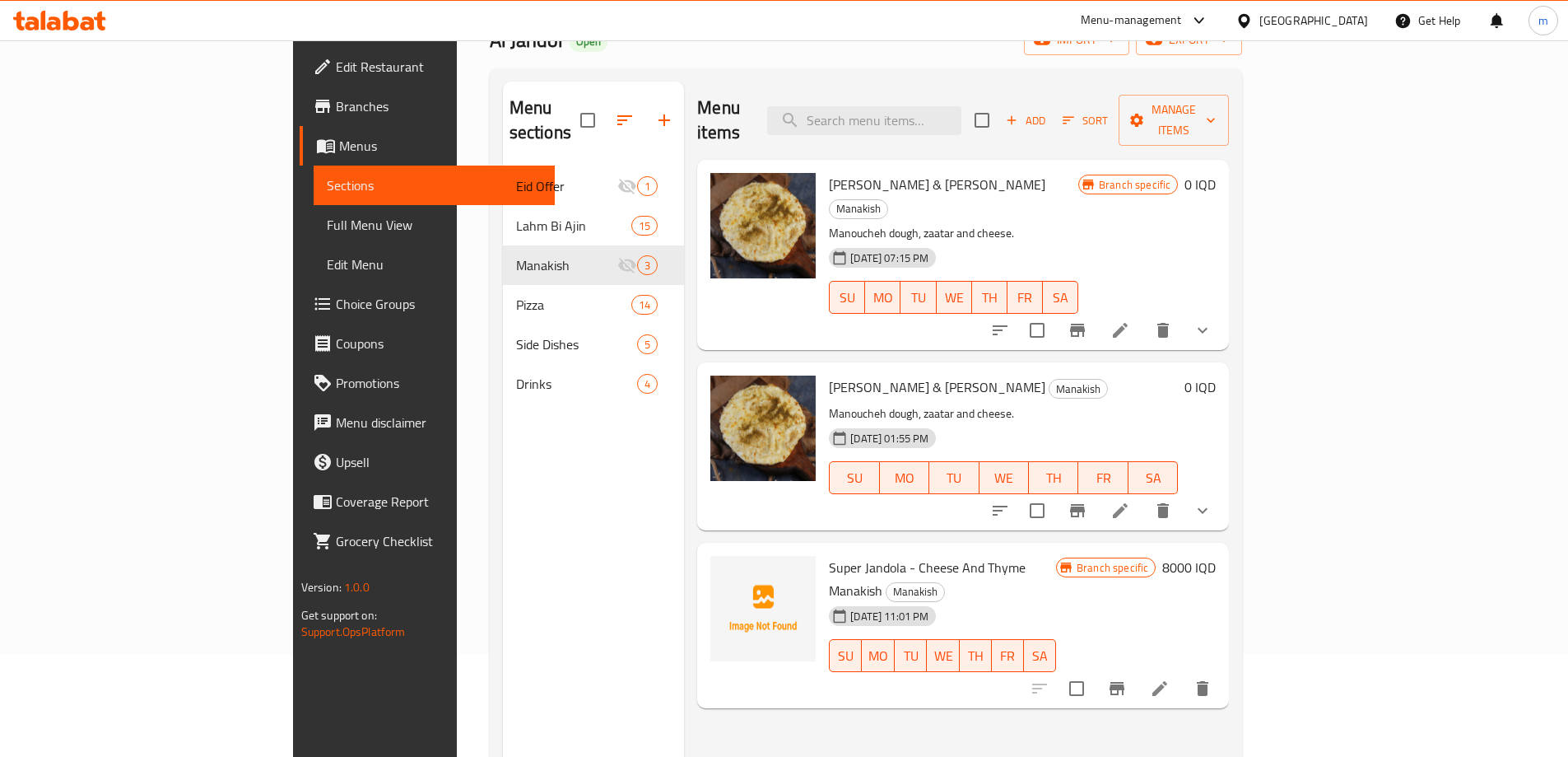
scroll to position [137, 0]
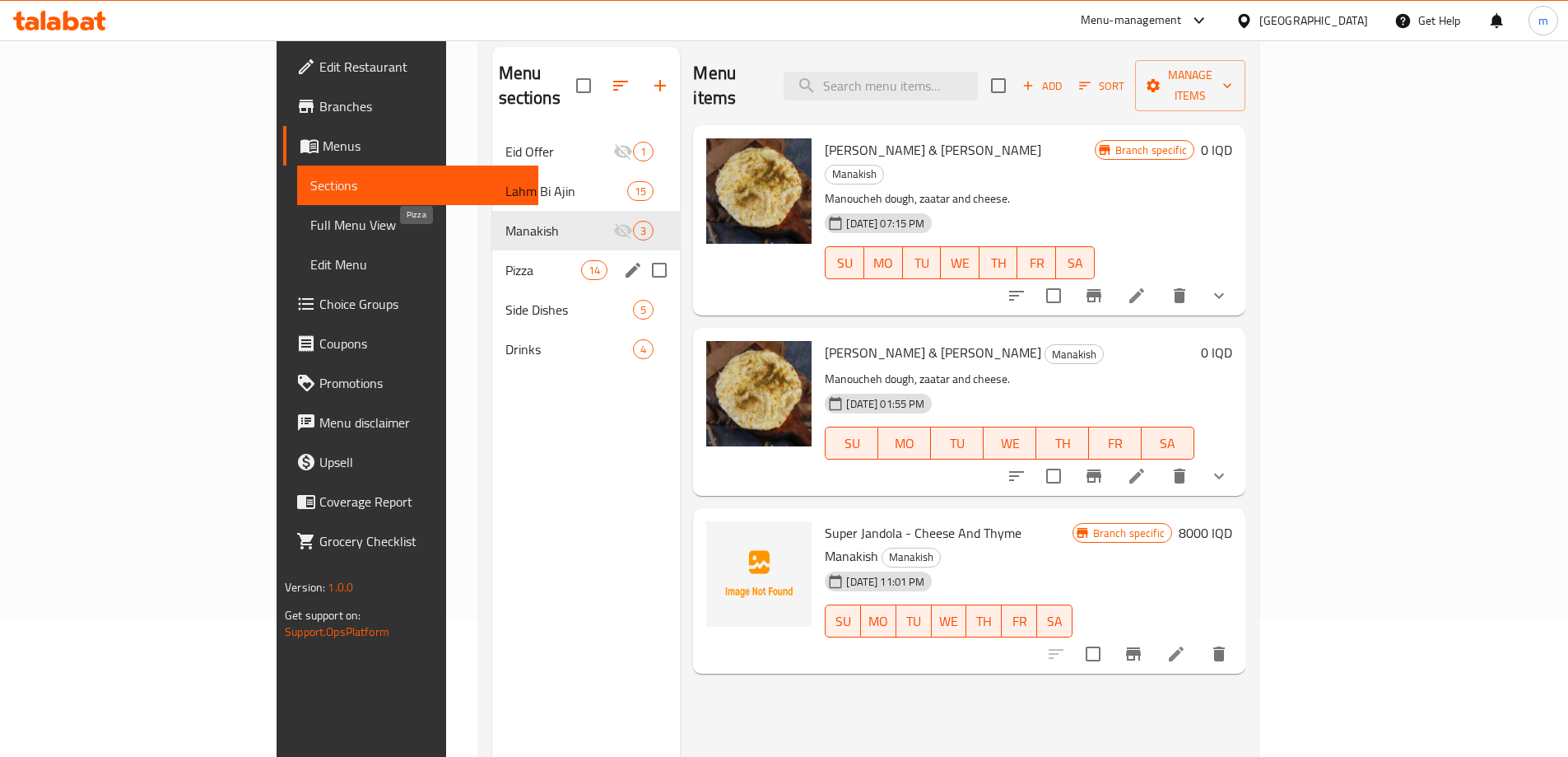
click at [505, 261] on span "Pizza" at bounding box center [544, 271] width 77 height 20
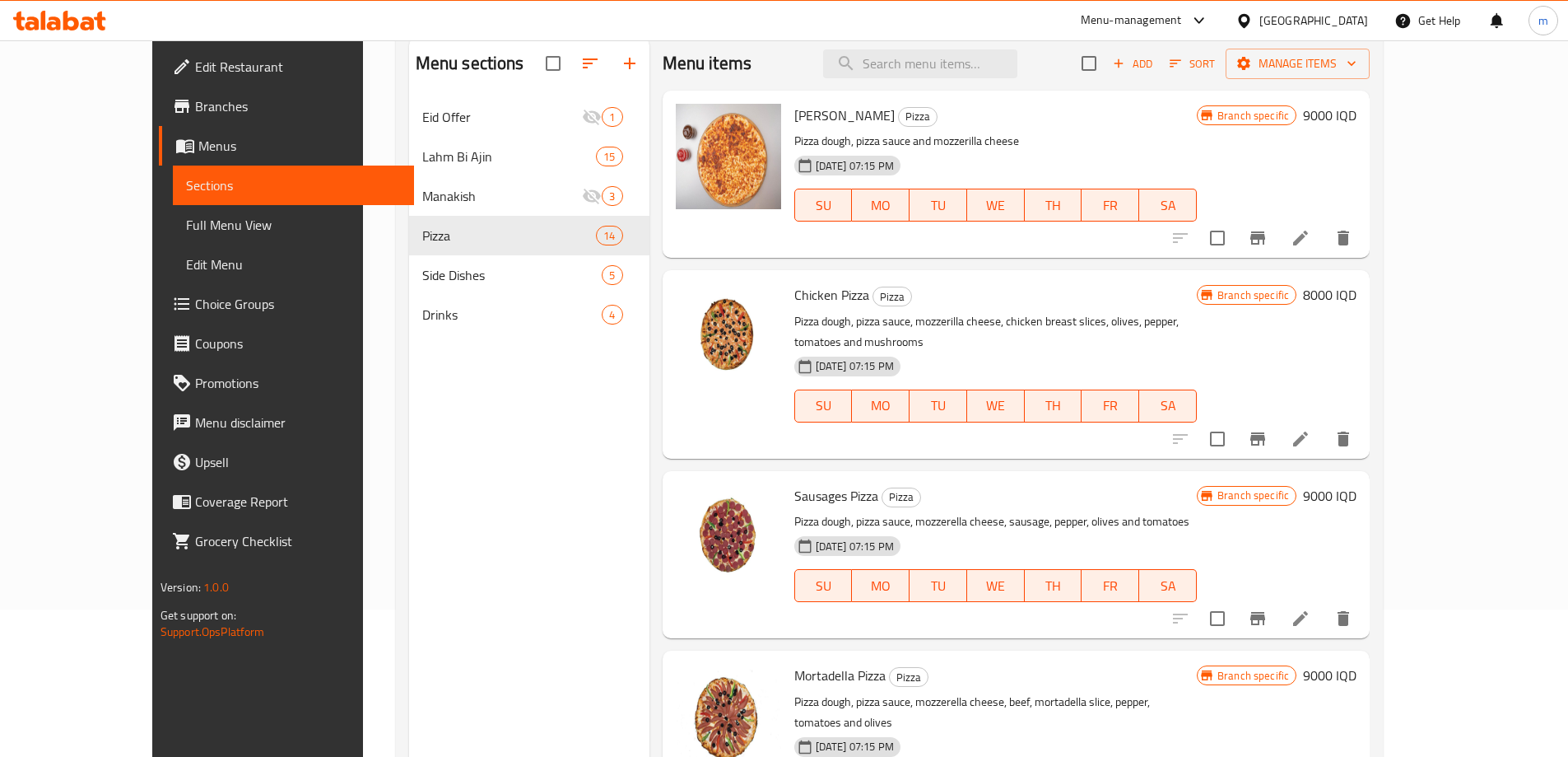
scroll to position [230, 0]
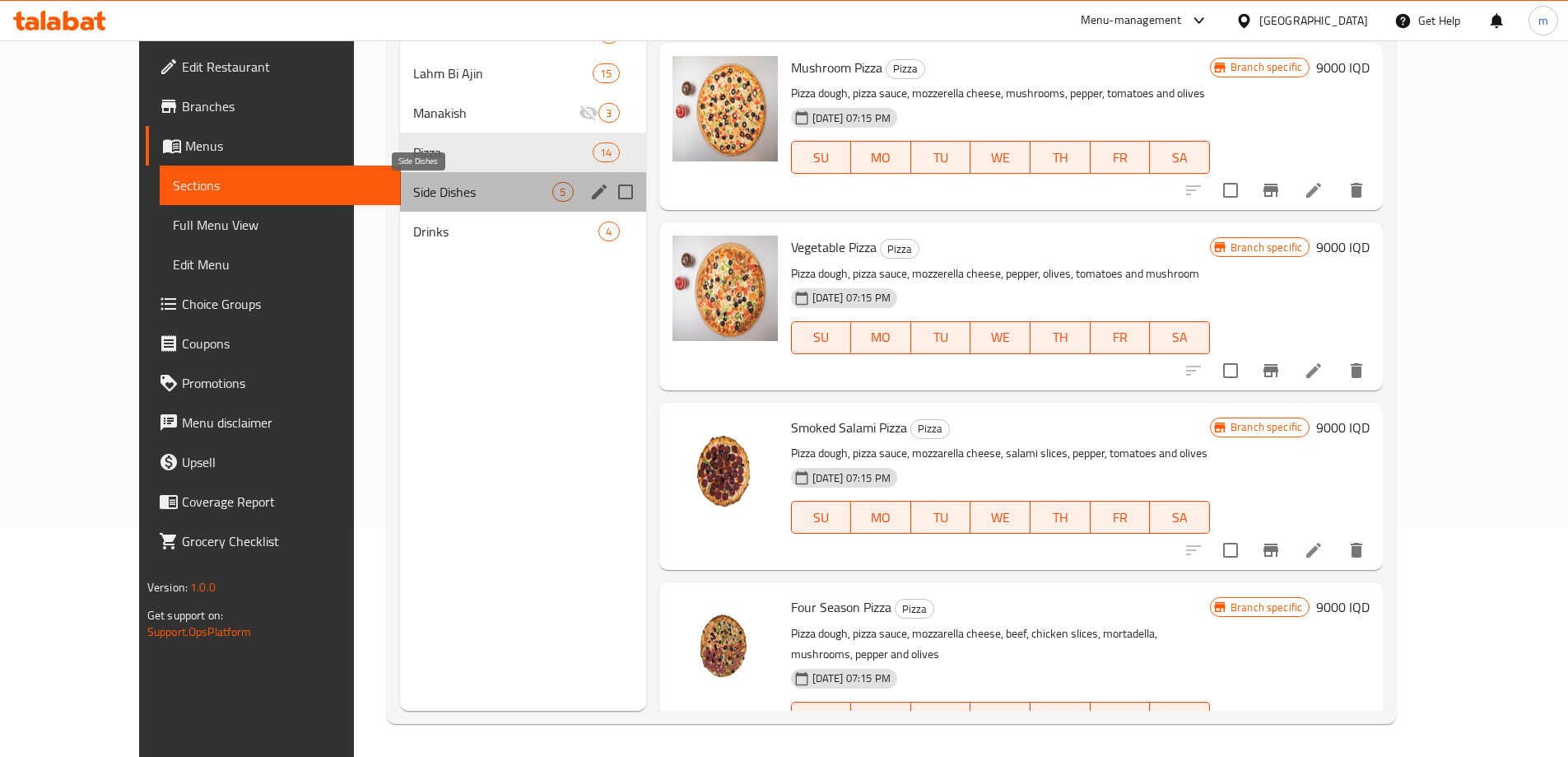
click at [413, 192] on span "Side Dishes" at bounding box center [482, 192] width 139 height 20
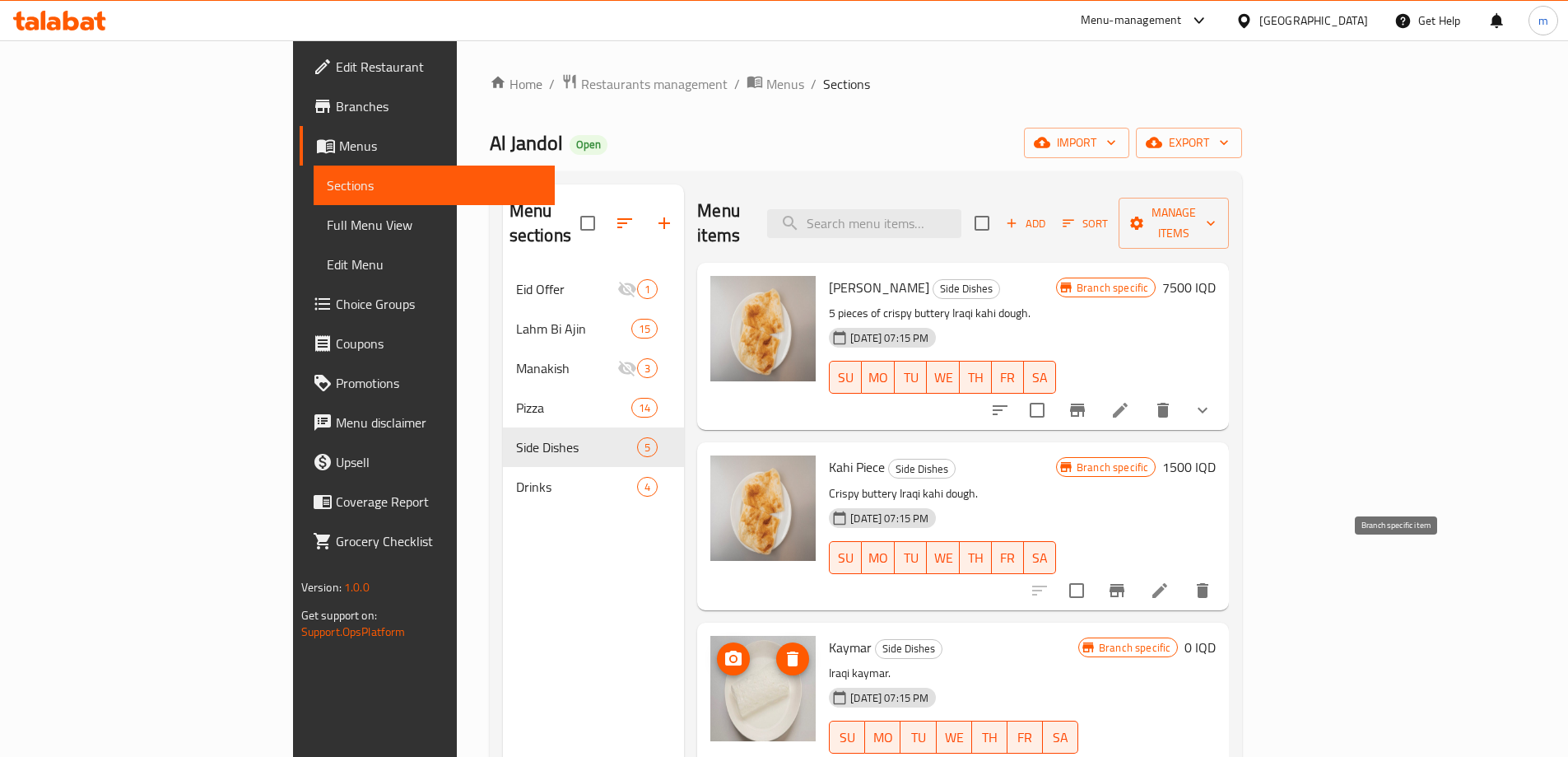
click at [1125, 584] on icon "Branch-specific-item" at bounding box center [1117, 591] width 15 height 13
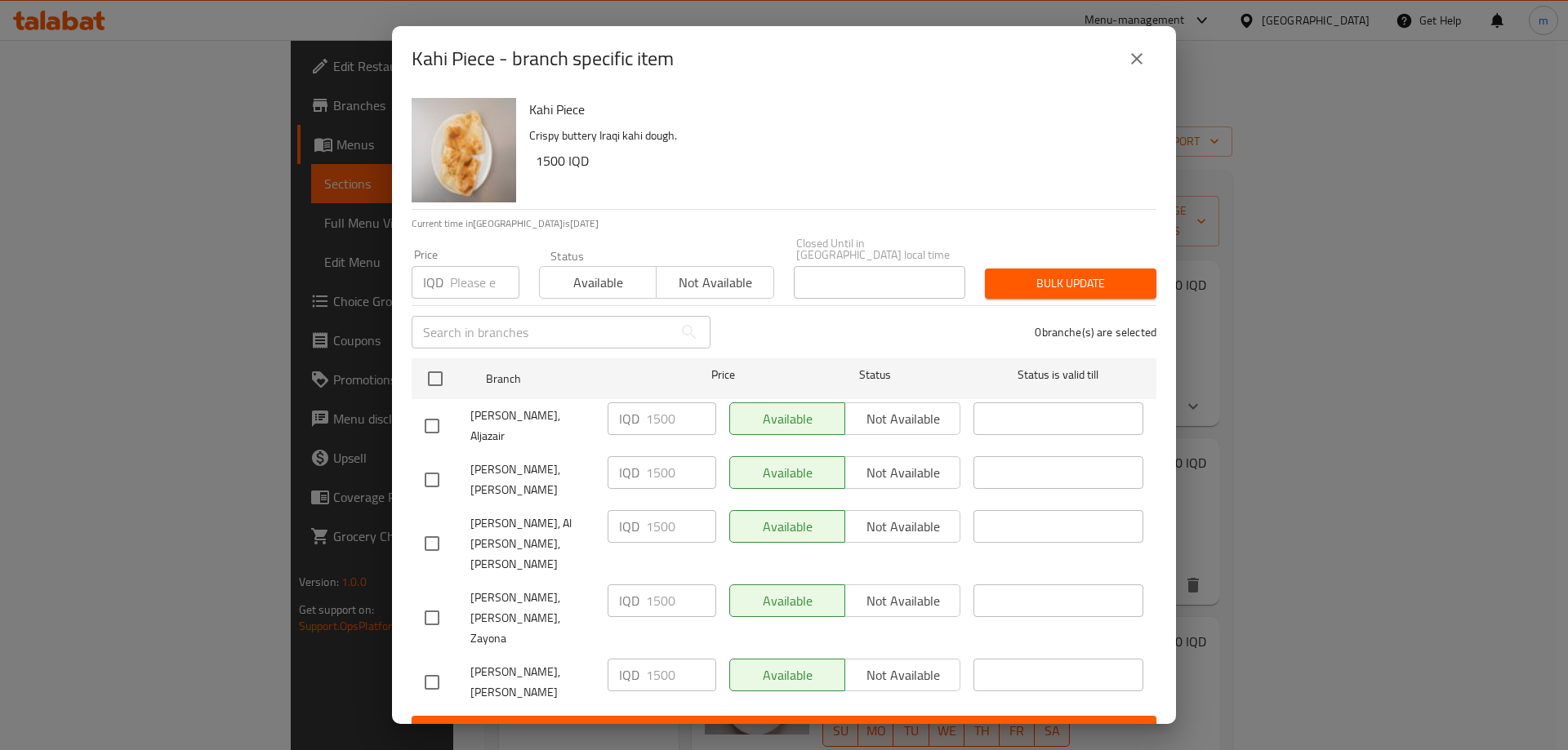
click at [1129, 69] on icon "close" at bounding box center [1137, 59] width 20 height 20
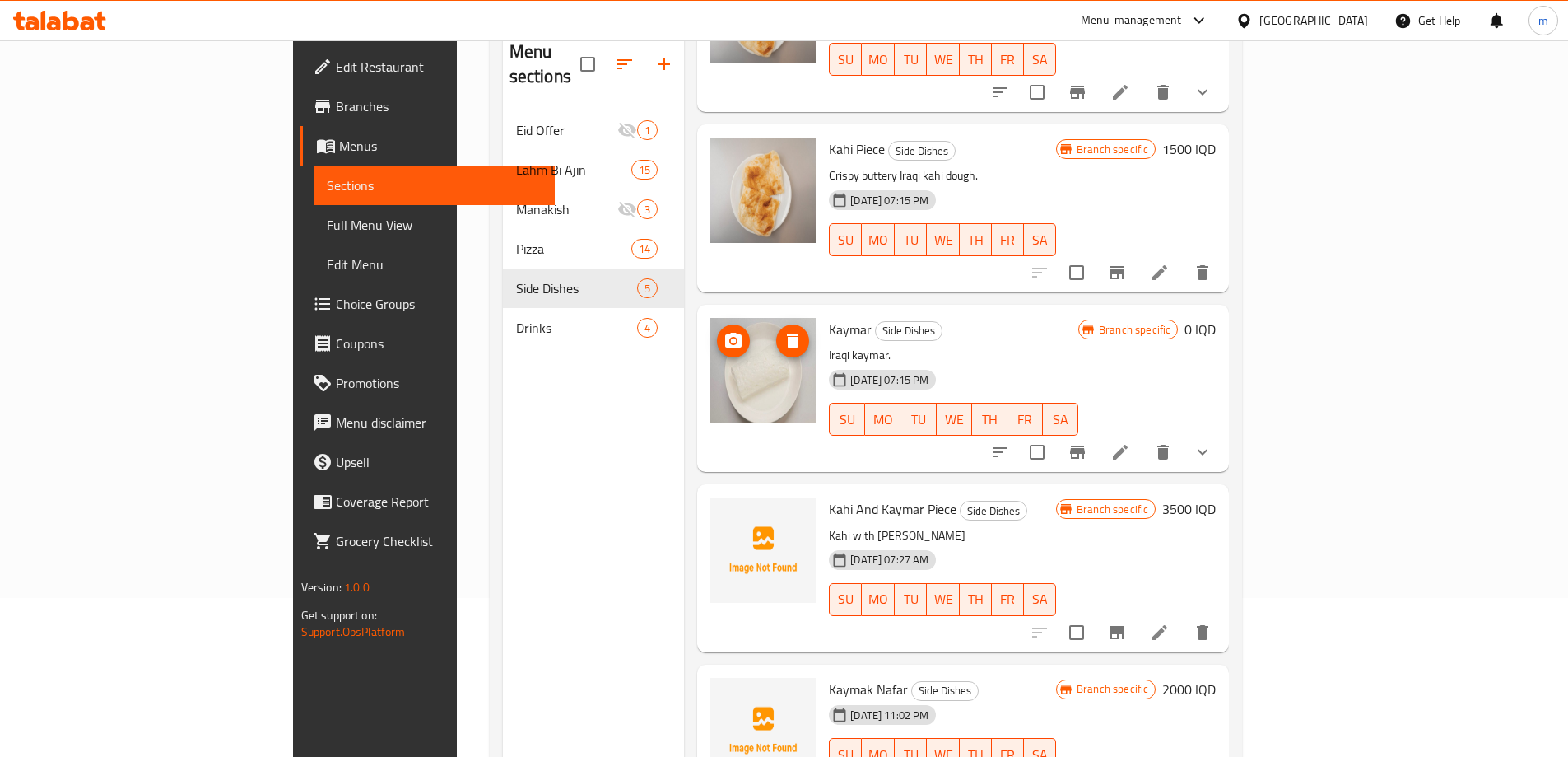
scroll to position [230, 0]
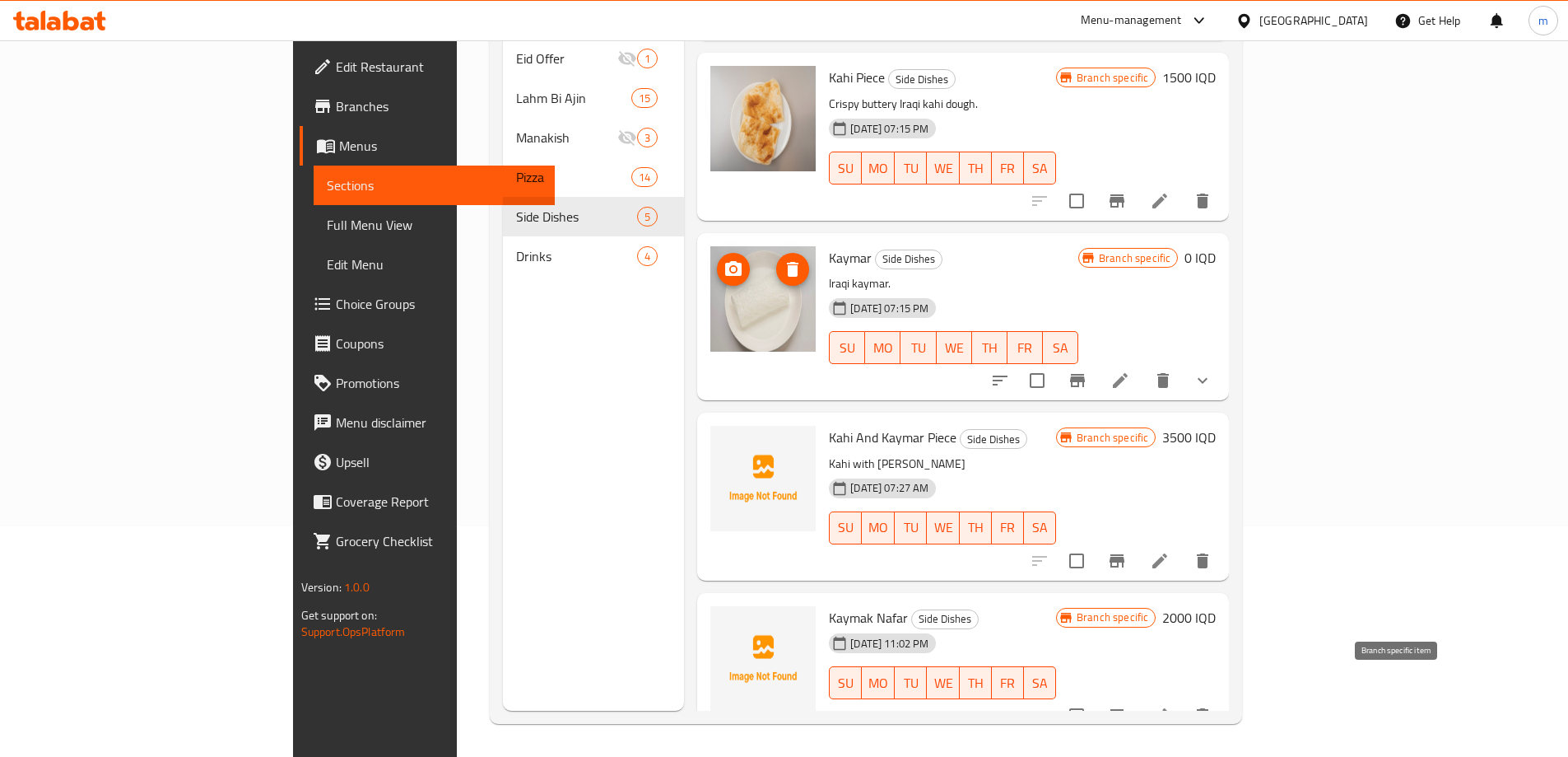
click at [1127, 706] on icon "Branch-specific-item" at bounding box center [1118, 716] width 20 height 20
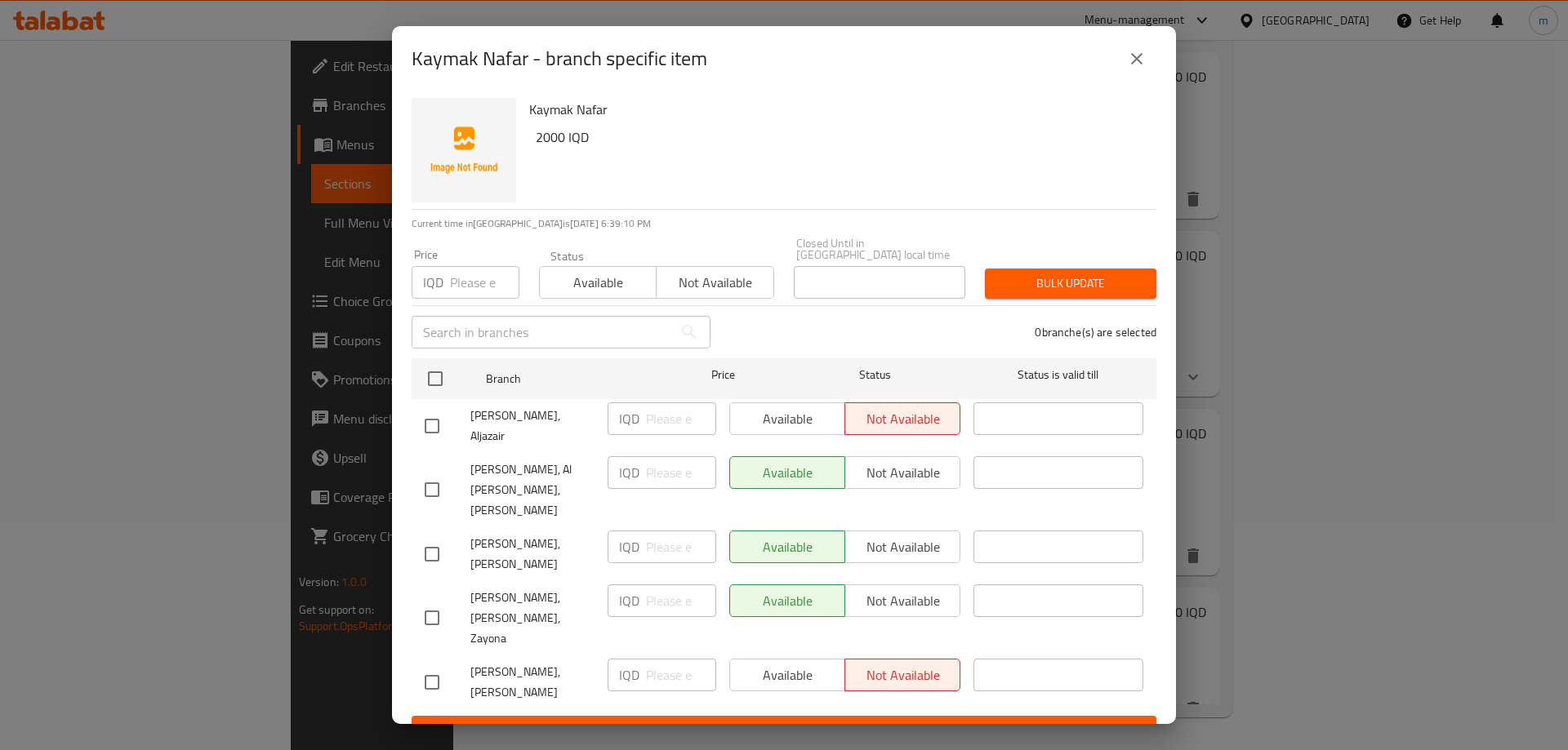
click at [1129, 69] on icon "close" at bounding box center [1137, 59] width 20 height 20
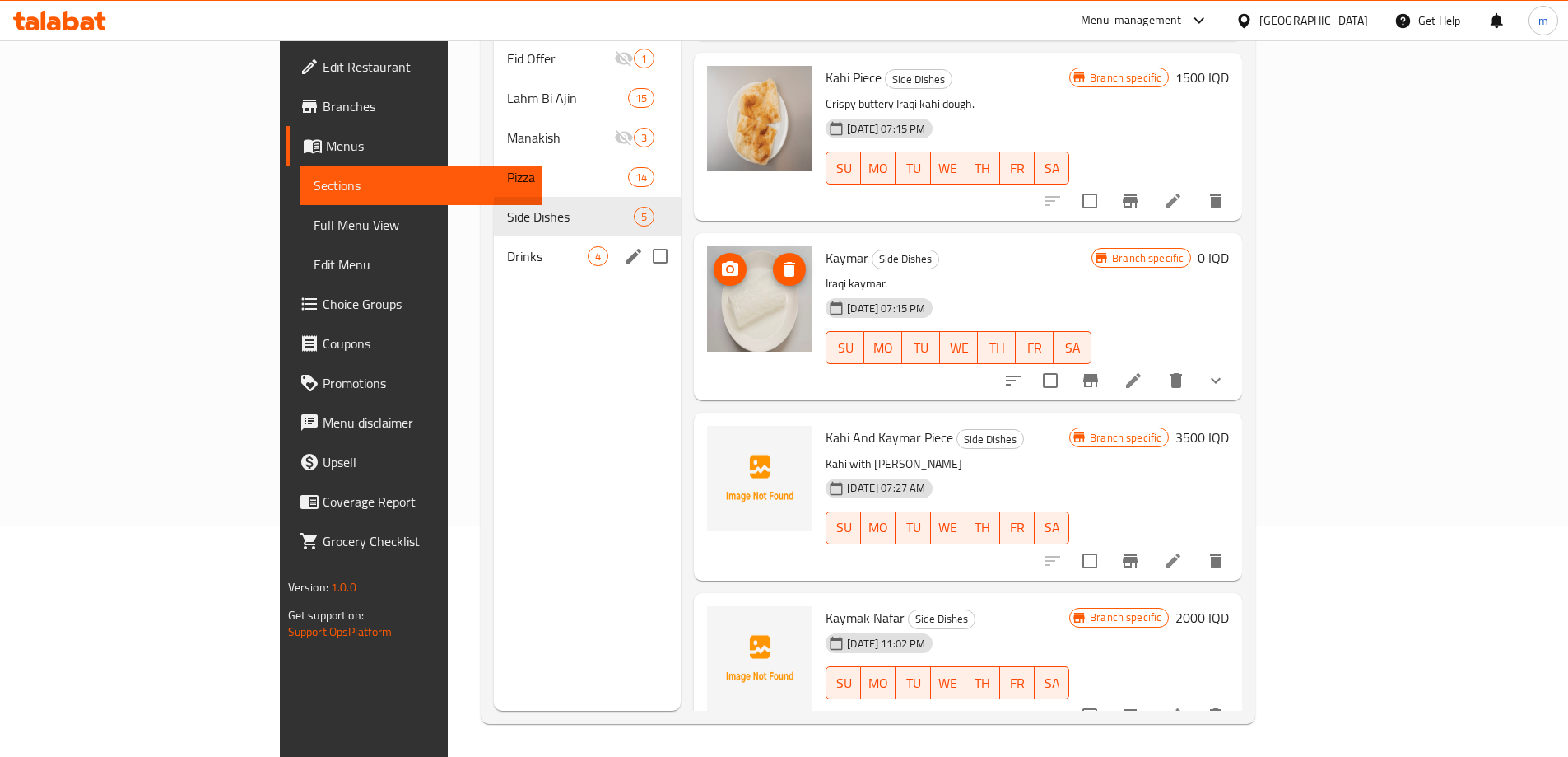
click at [494, 244] on div "Drinks 4" at bounding box center [588, 256] width 187 height 39
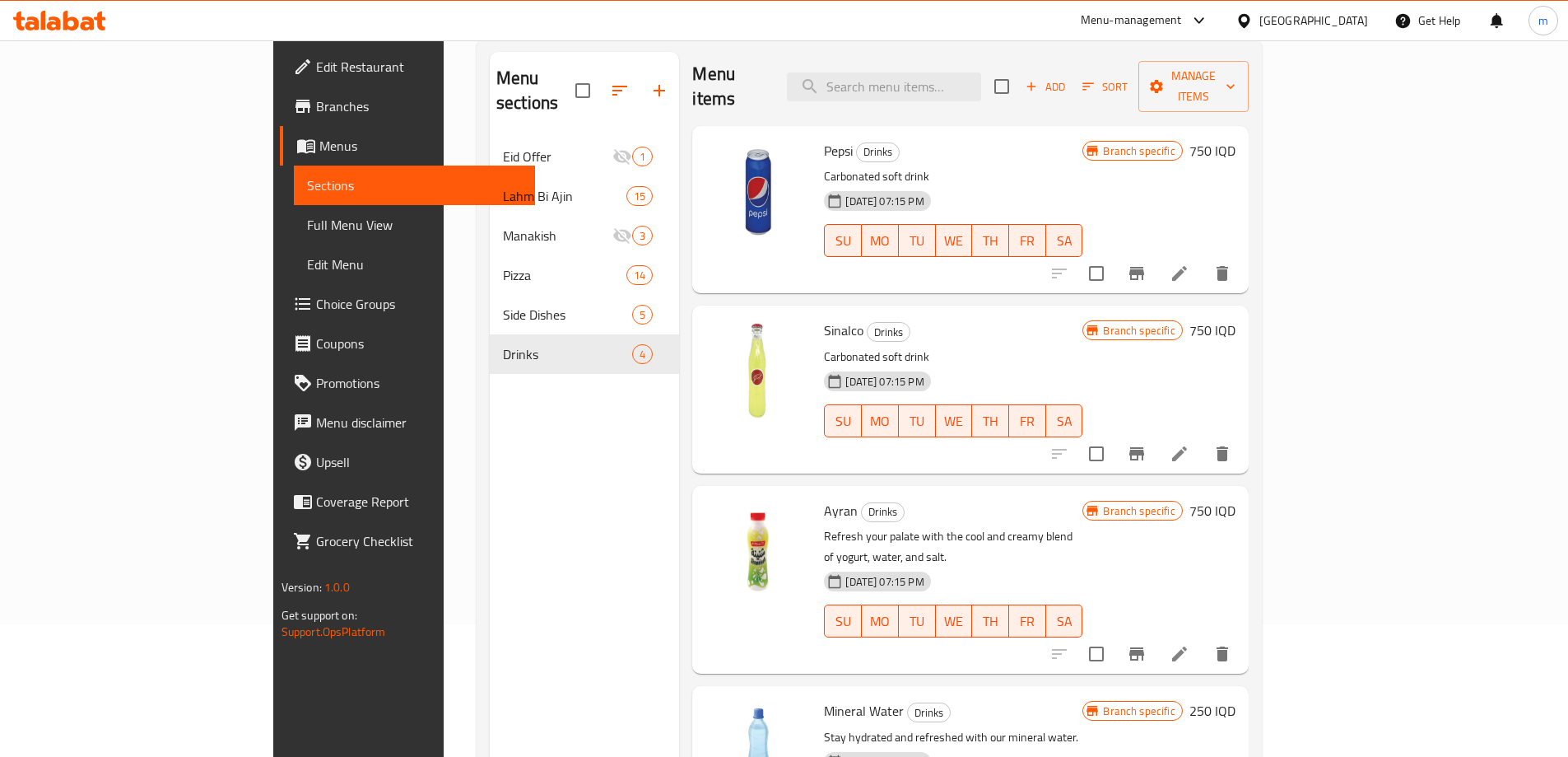
scroll to position [230, 0]
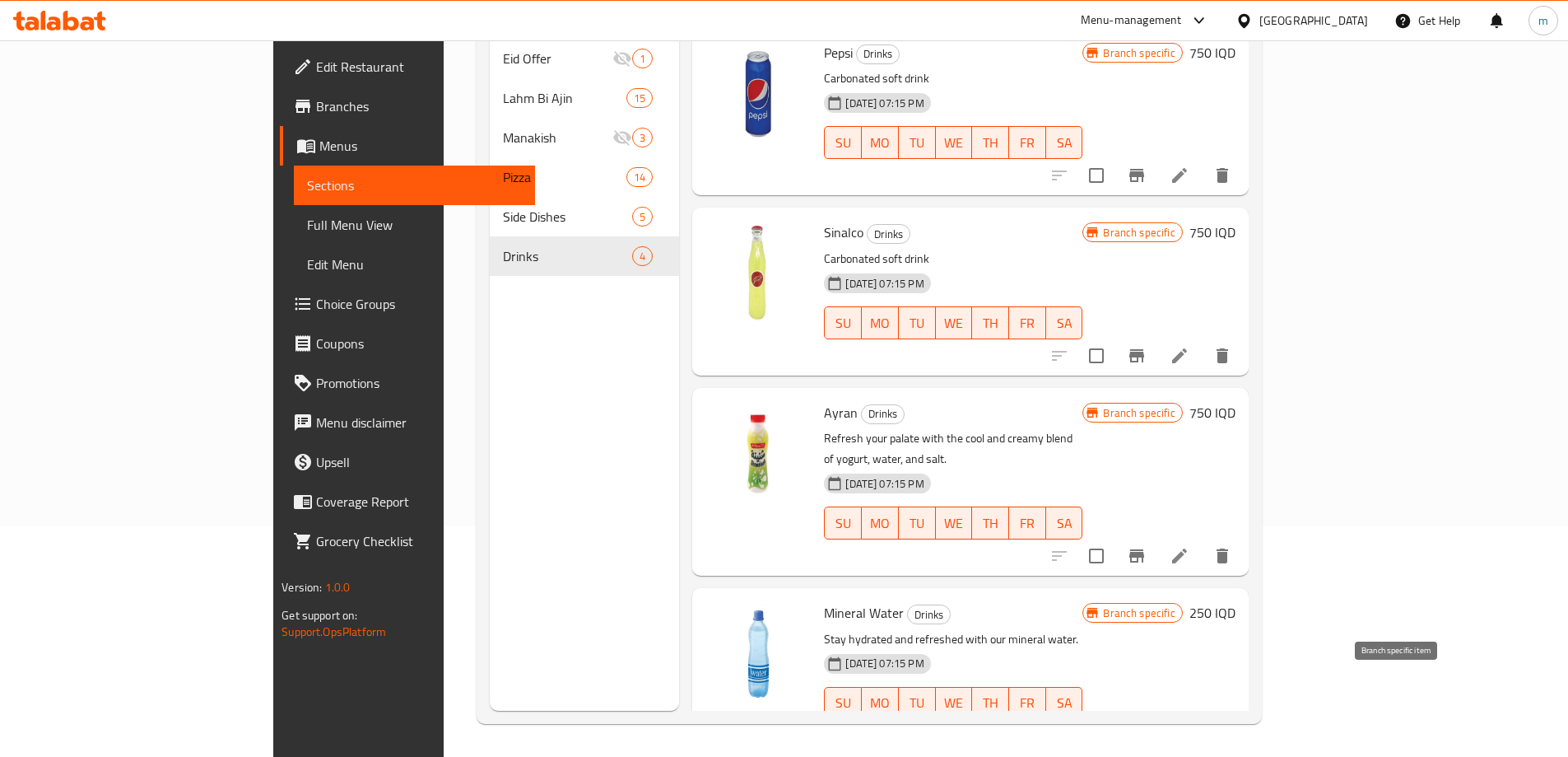
click at [1144, 730] on icon "Branch-specific-item" at bounding box center [1137, 736] width 15 height 13
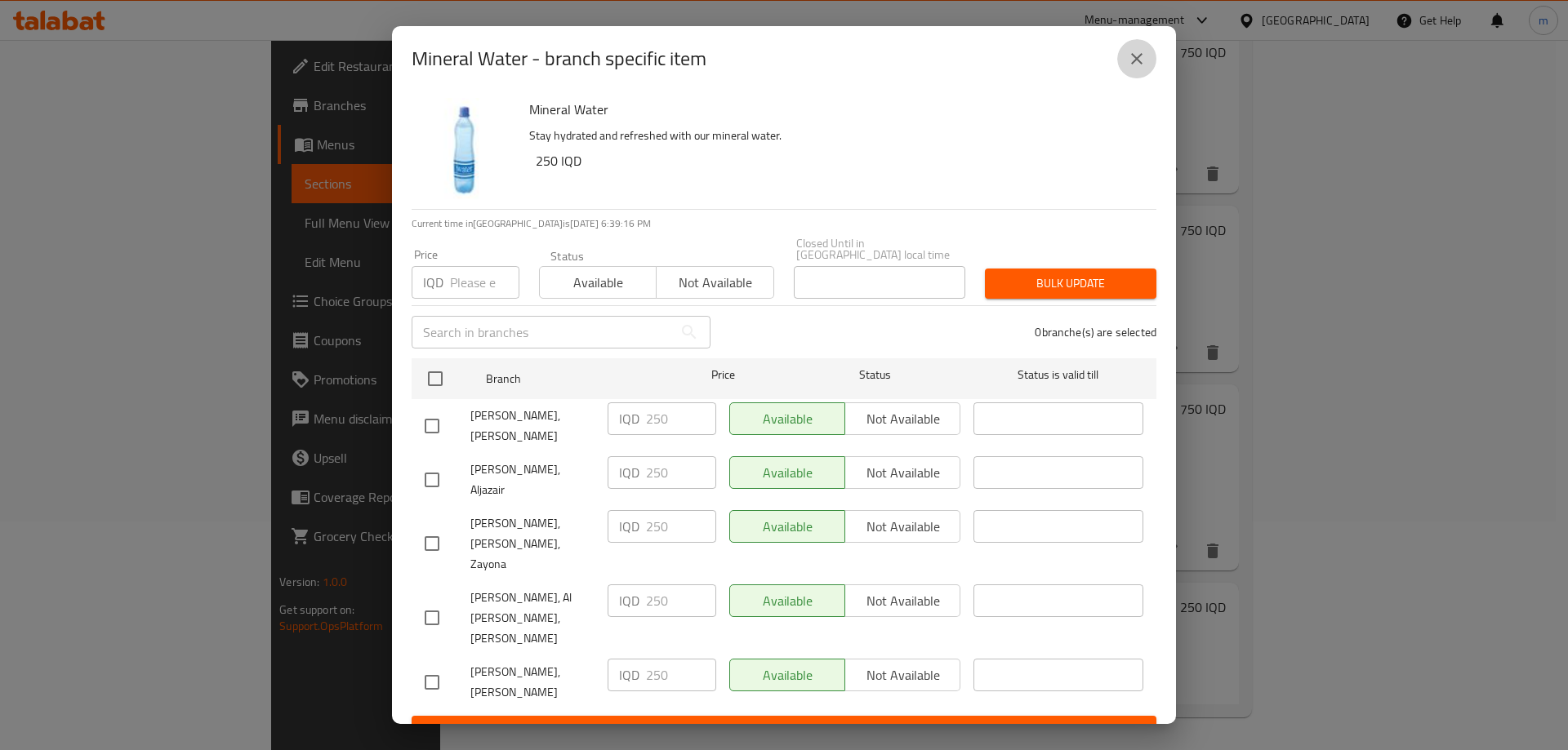
click at [1137, 69] on icon "close" at bounding box center [1137, 59] width 20 height 20
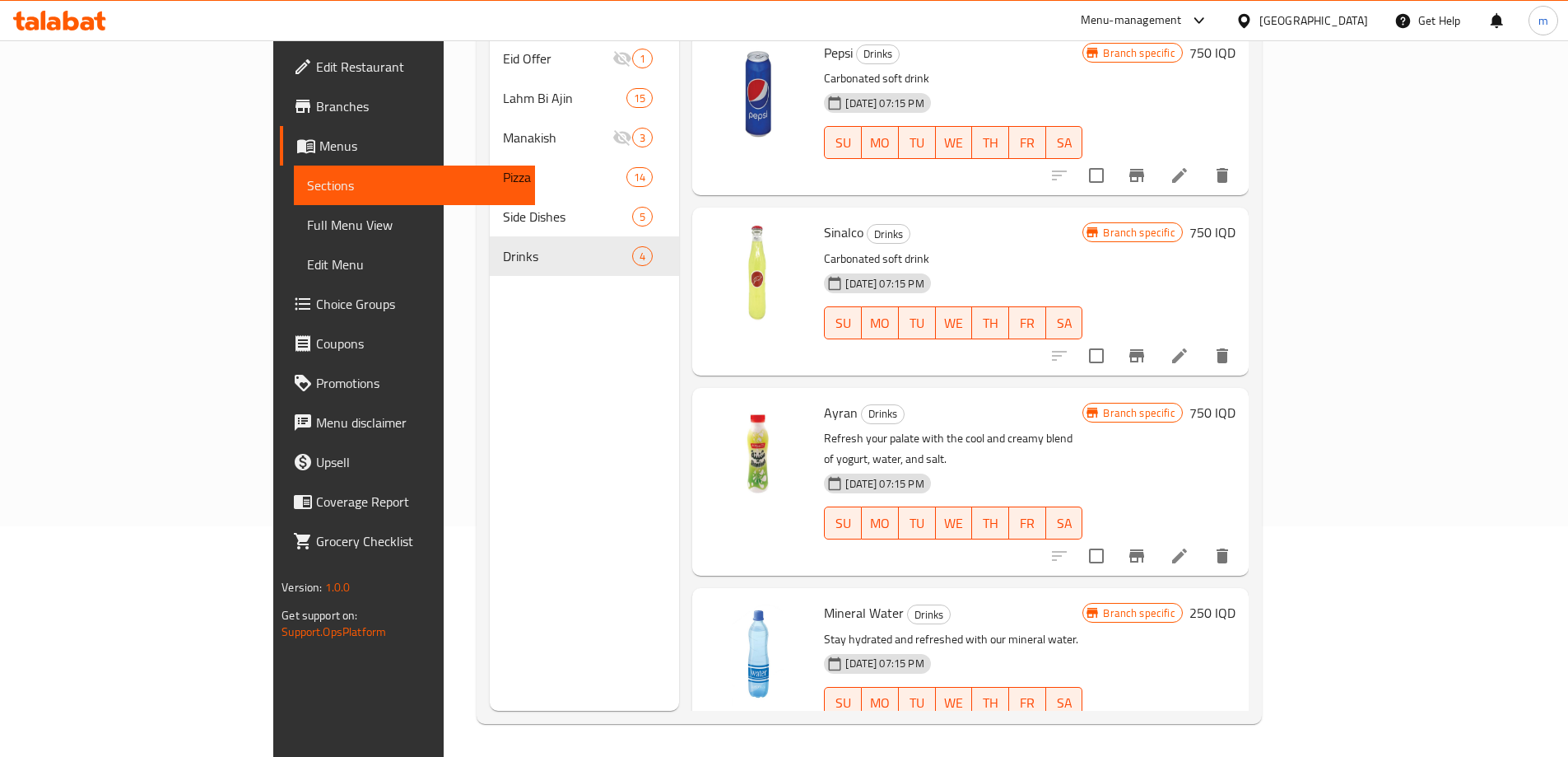
click at [307, 259] on span "Edit Menu" at bounding box center [414, 264] width 215 height 20
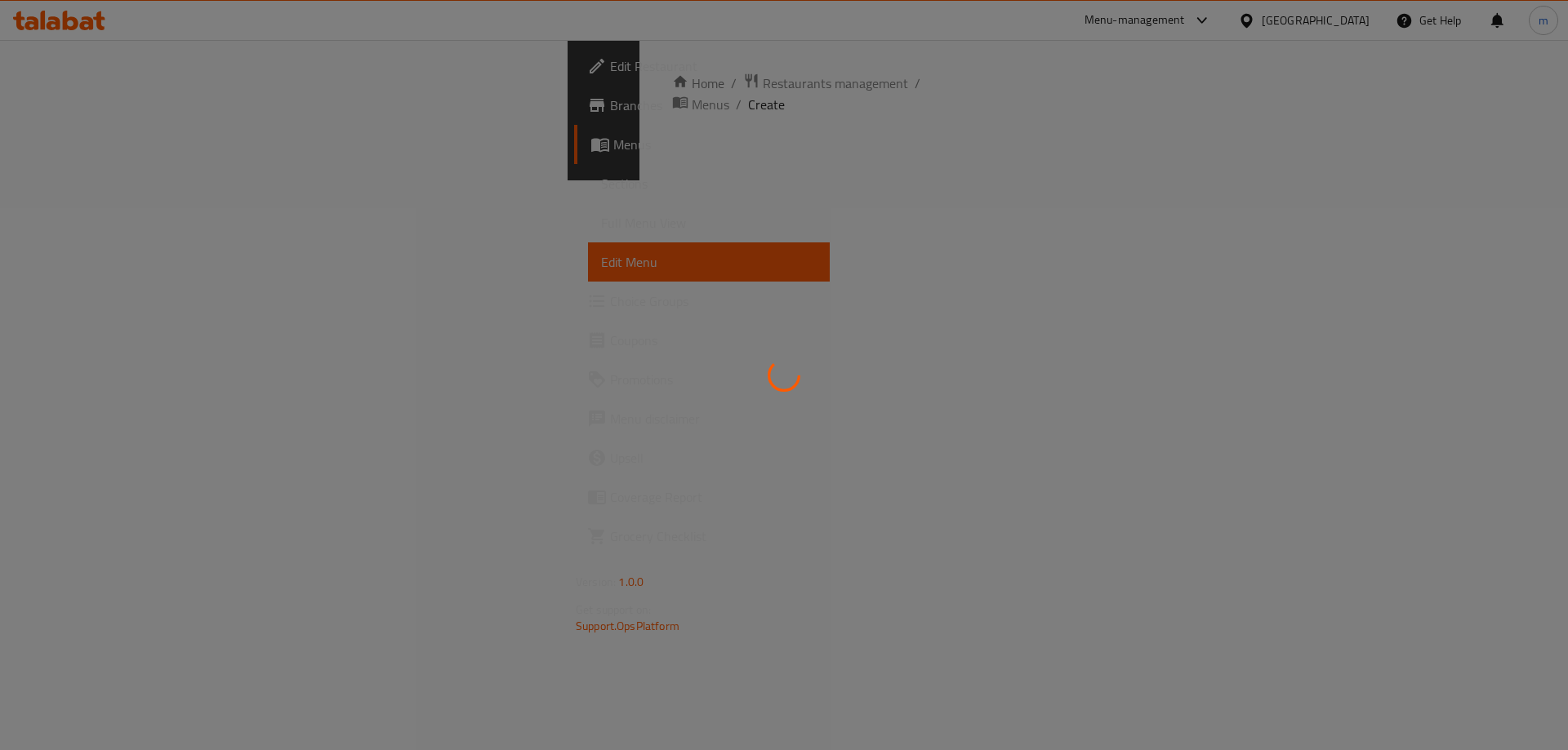
click at [142, 231] on div at bounding box center [784, 375] width 1568 height 750
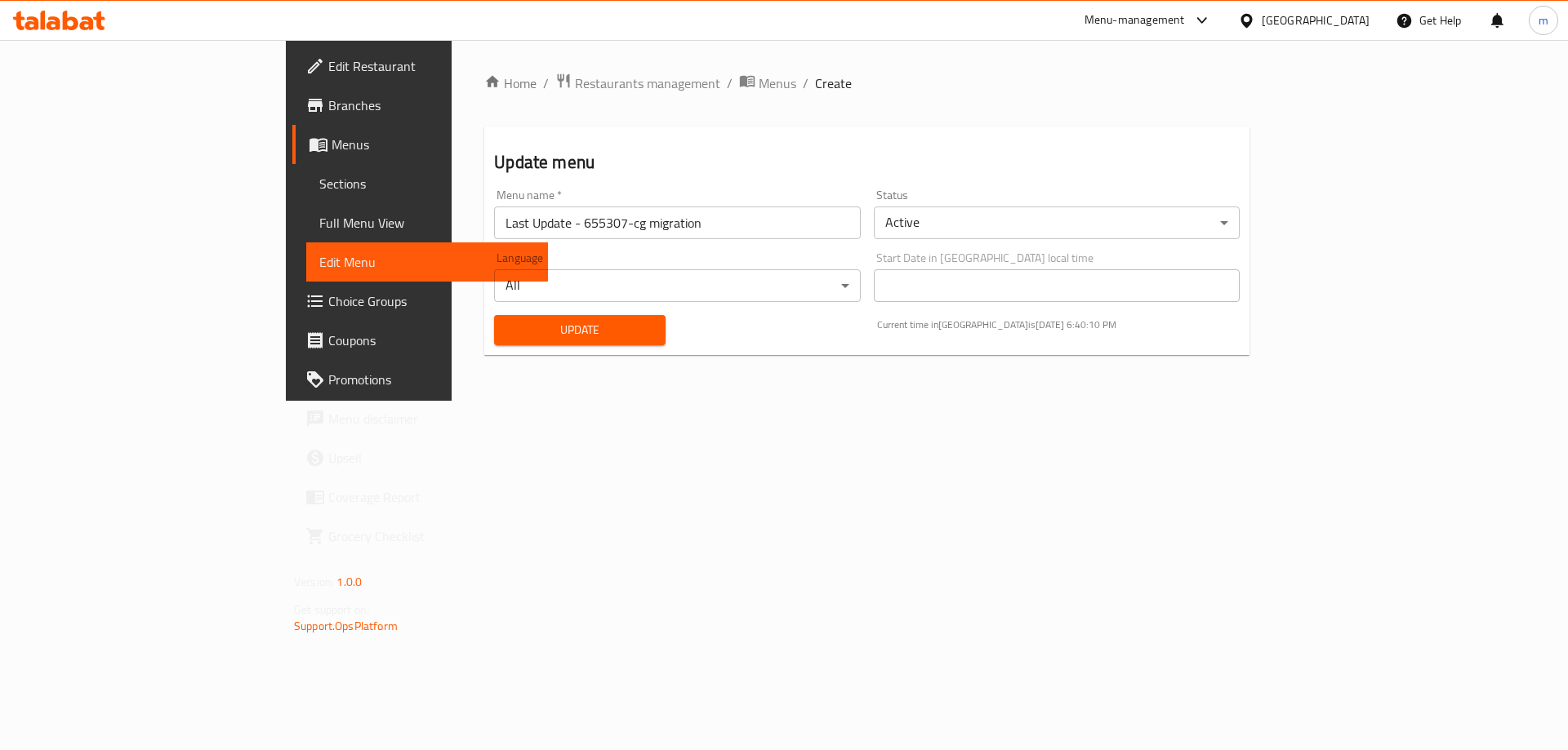
click at [319, 226] on span "Full Menu View" at bounding box center [427, 223] width 216 height 20
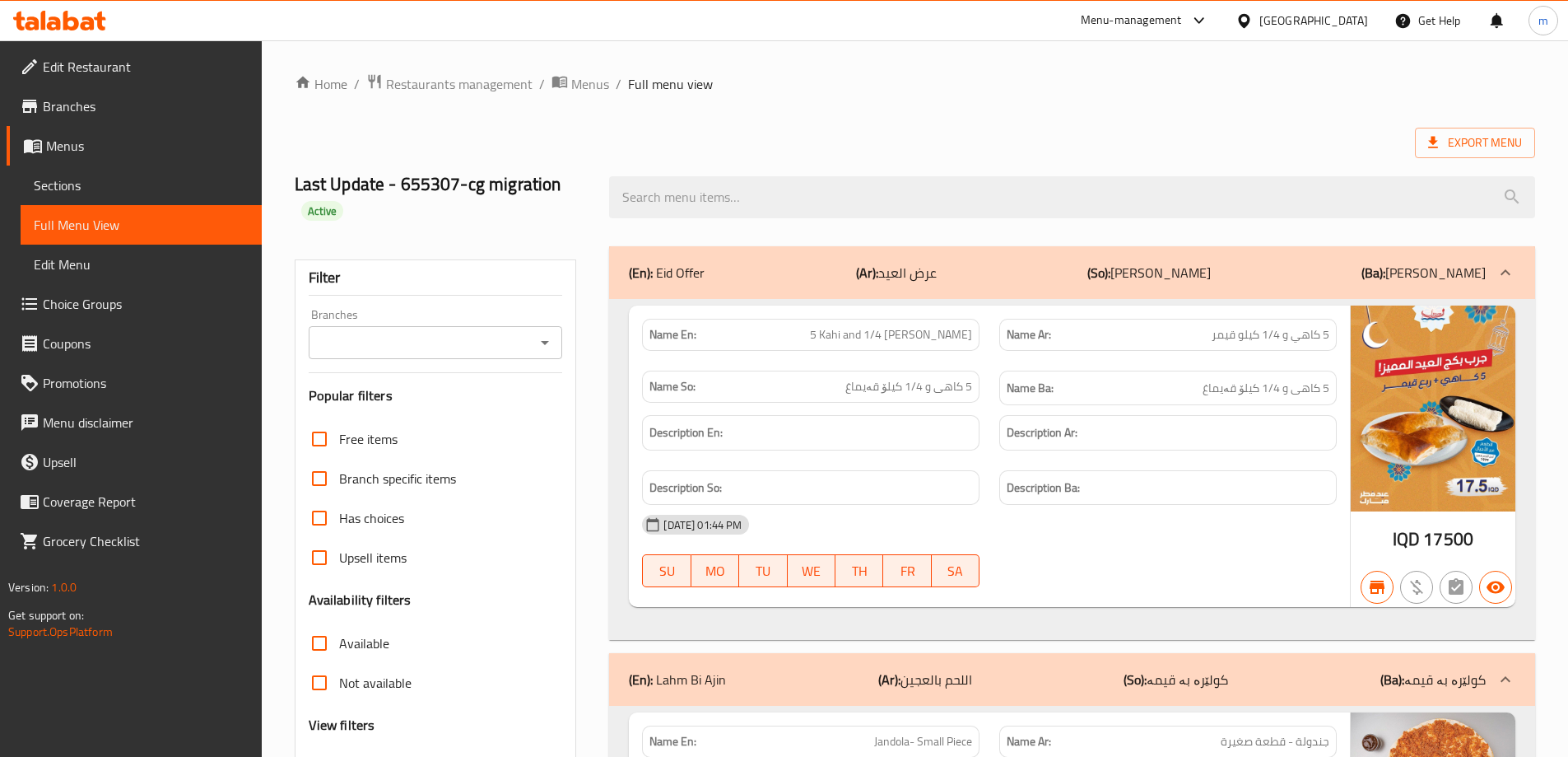
click at [543, 348] on icon "Open" at bounding box center [546, 343] width 20 height 20
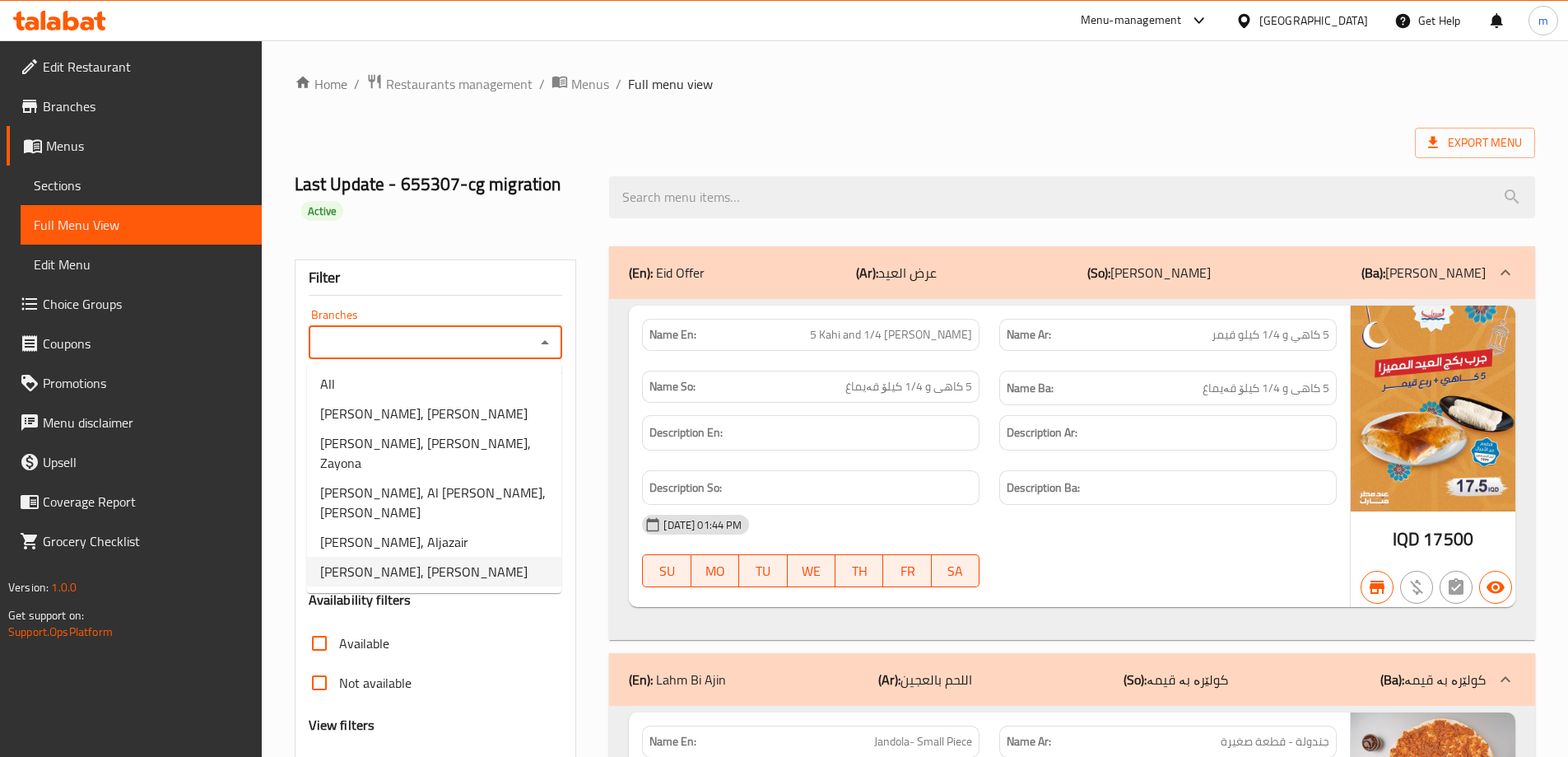
click at [429, 561] on span "[PERSON_NAME], [PERSON_NAME]" at bounding box center [423, 571] width 207 height 20
type input "[PERSON_NAME], [PERSON_NAME]"
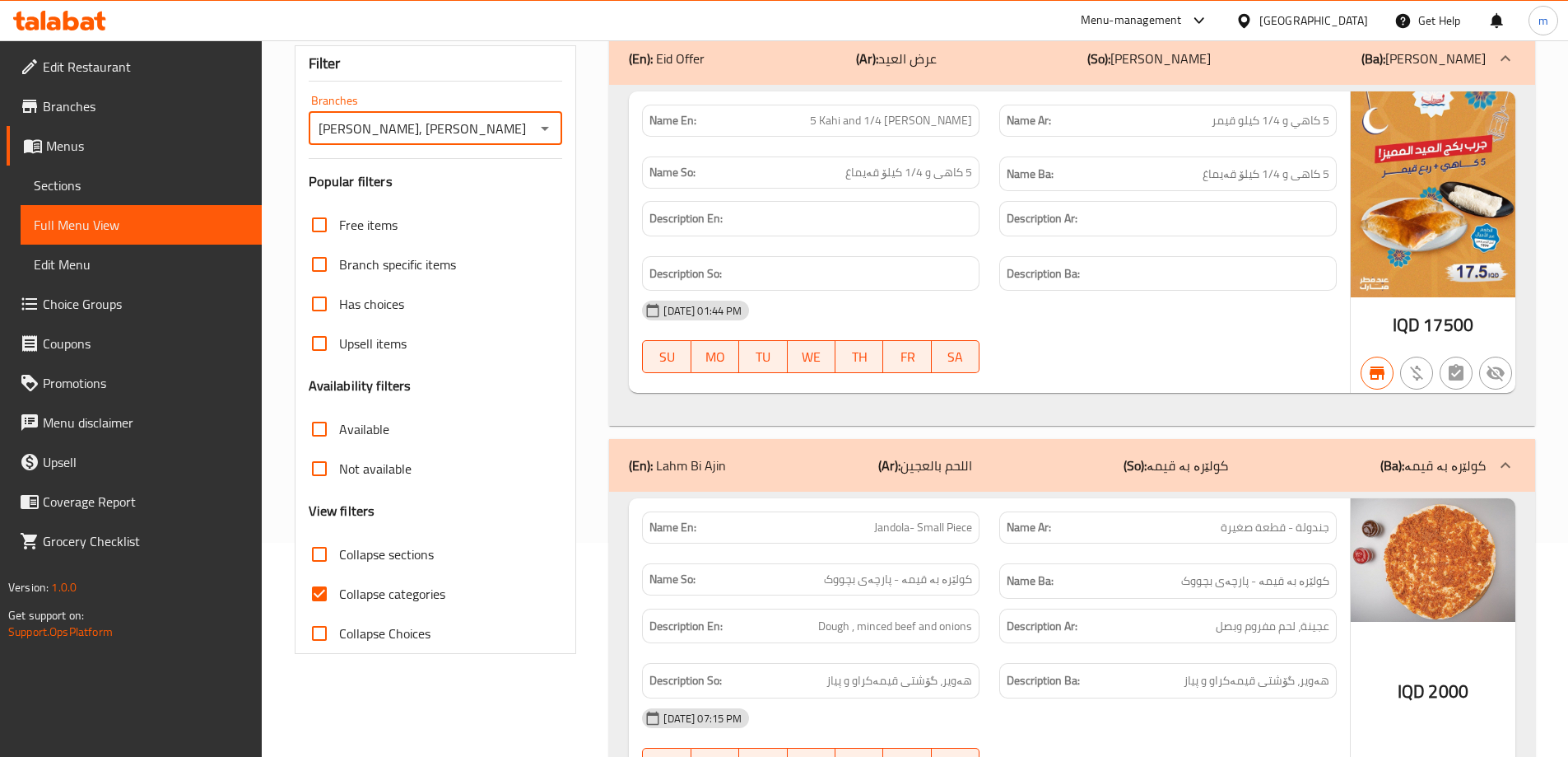
scroll to position [274, 0]
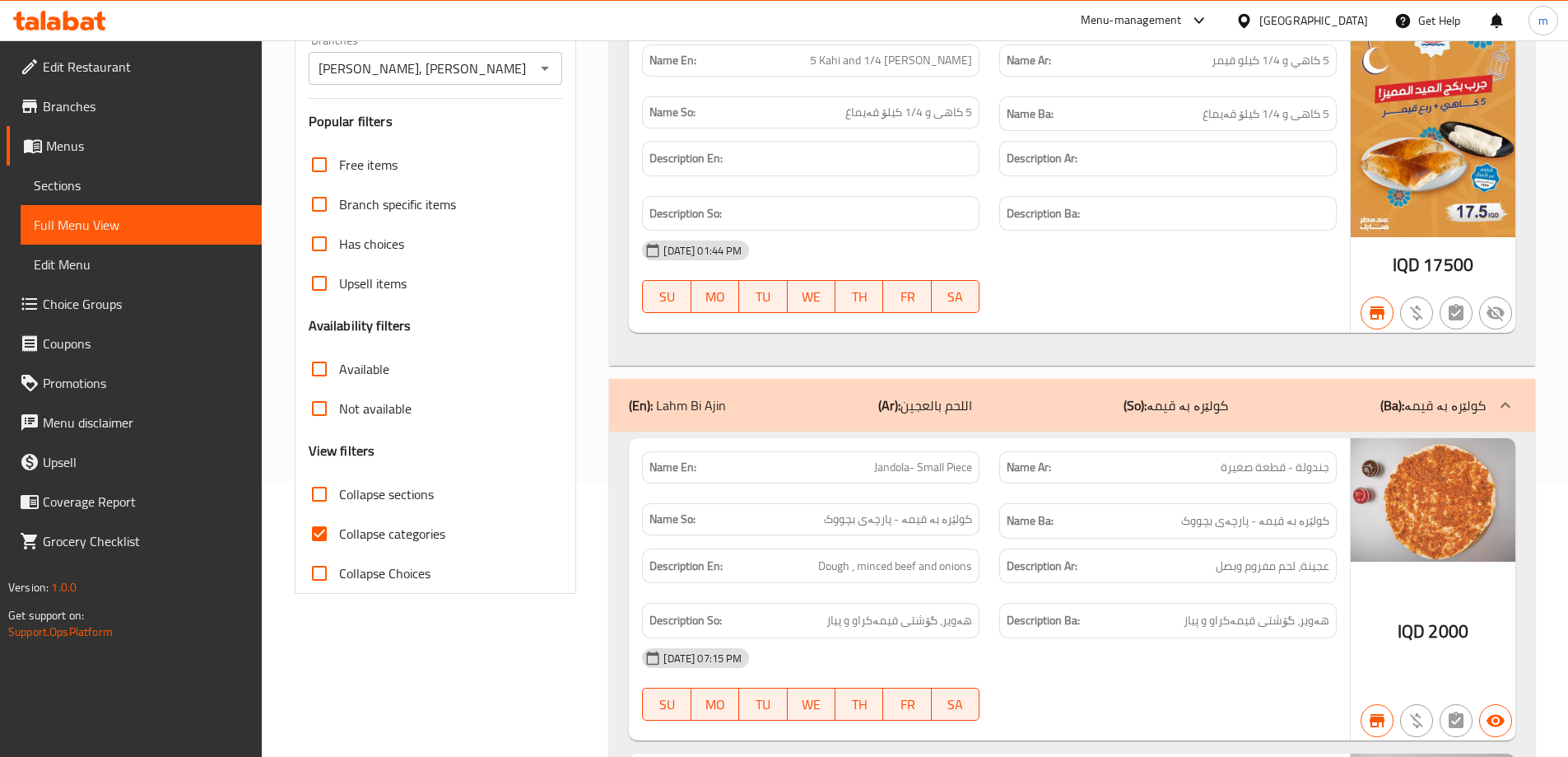
click at [388, 536] on span "Collapse categories" at bounding box center [392, 534] width 106 height 20
click at [339, 536] on input "Collapse categories" at bounding box center [319, 533] width 39 height 39
checkbox input "false"
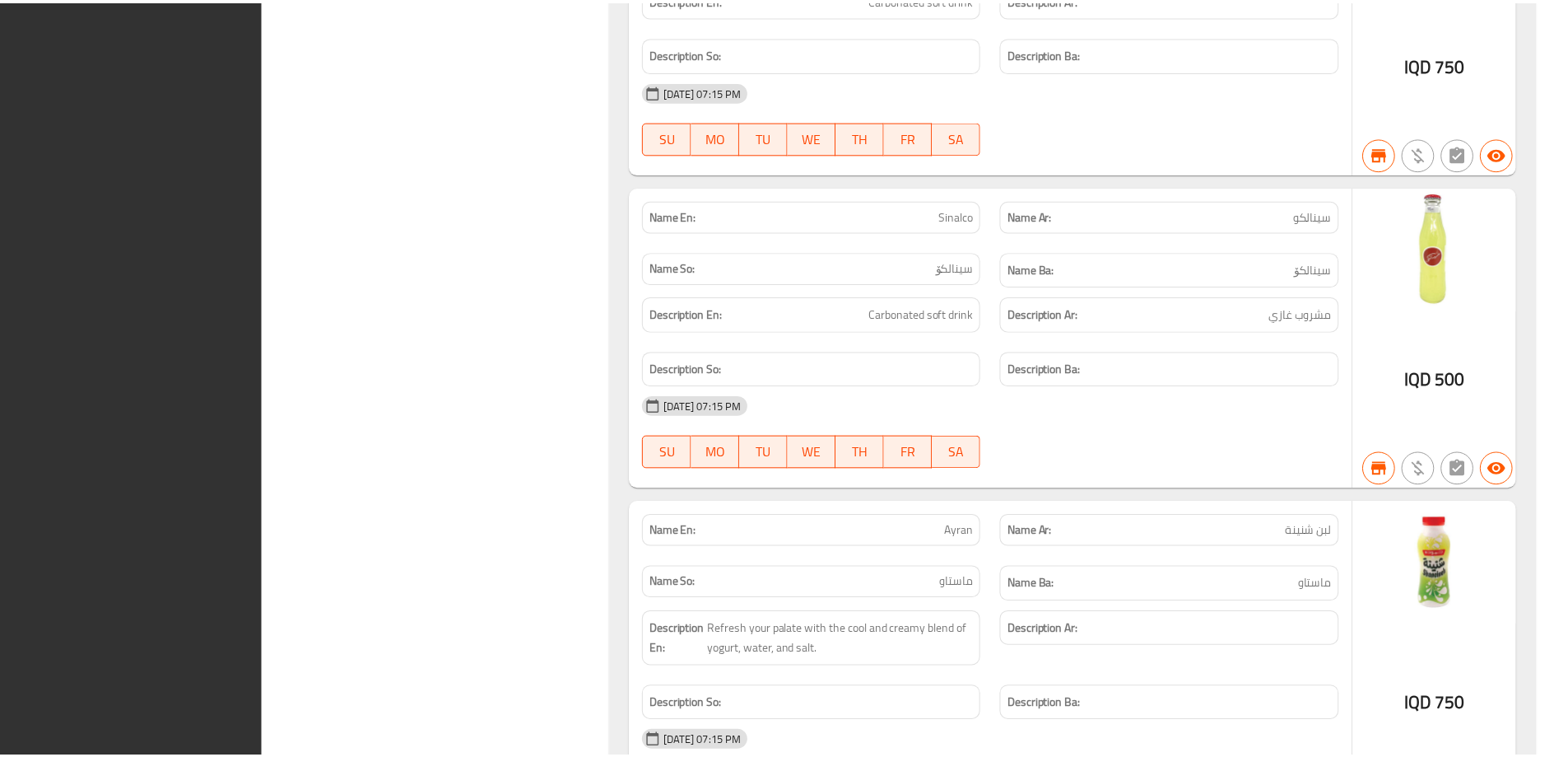
scroll to position [15152, 0]
